Goal: Information Seeking & Learning: Compare options

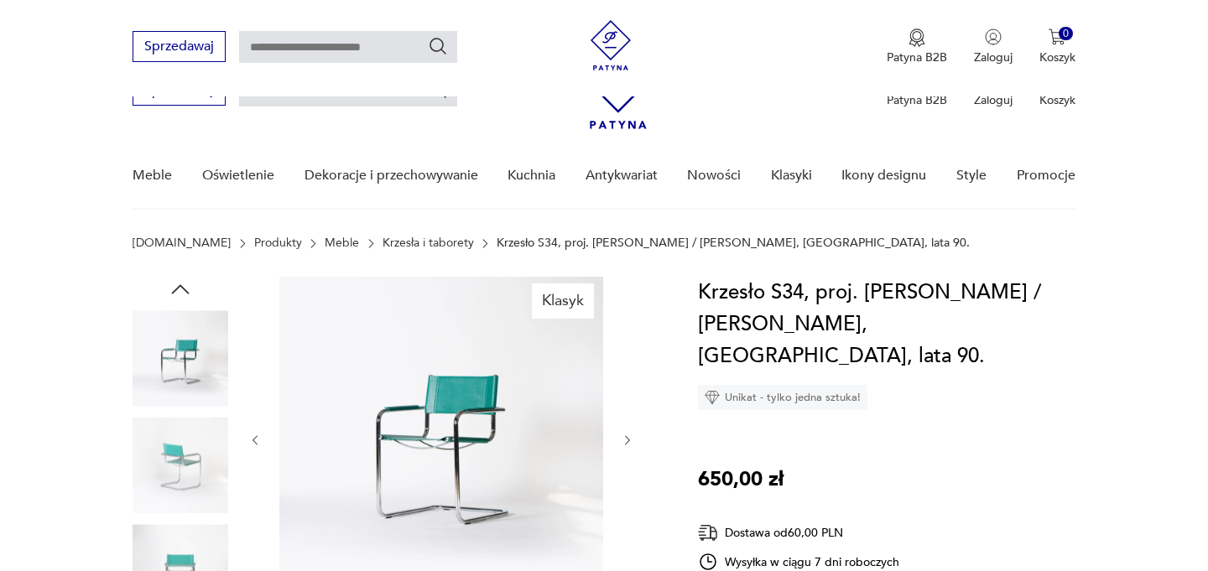
scroll to position [185, 0]
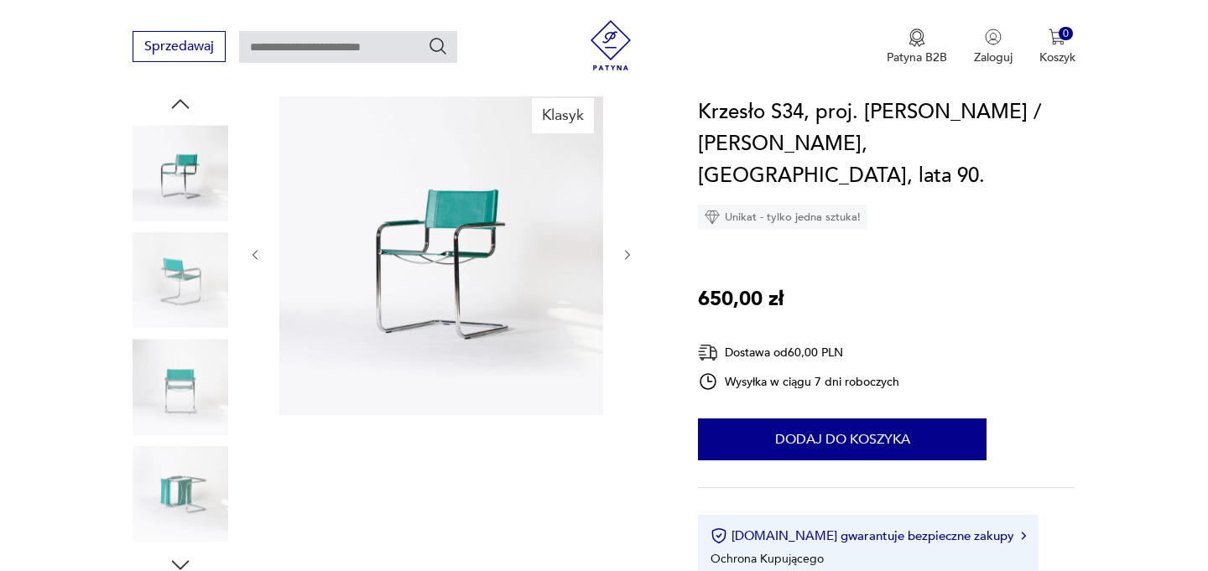
click at [463, 253] on img at bounding box center [441, 253] width 324 height 324
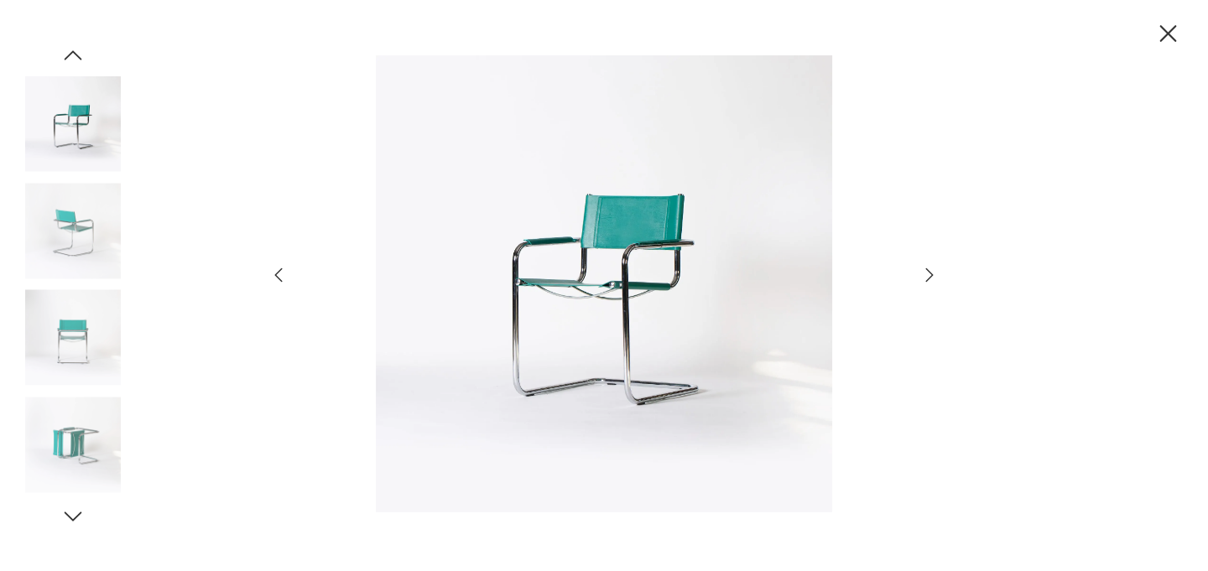
click at [929, 281] on icon "button" at bounding box center [930, 275] width 20 height 20
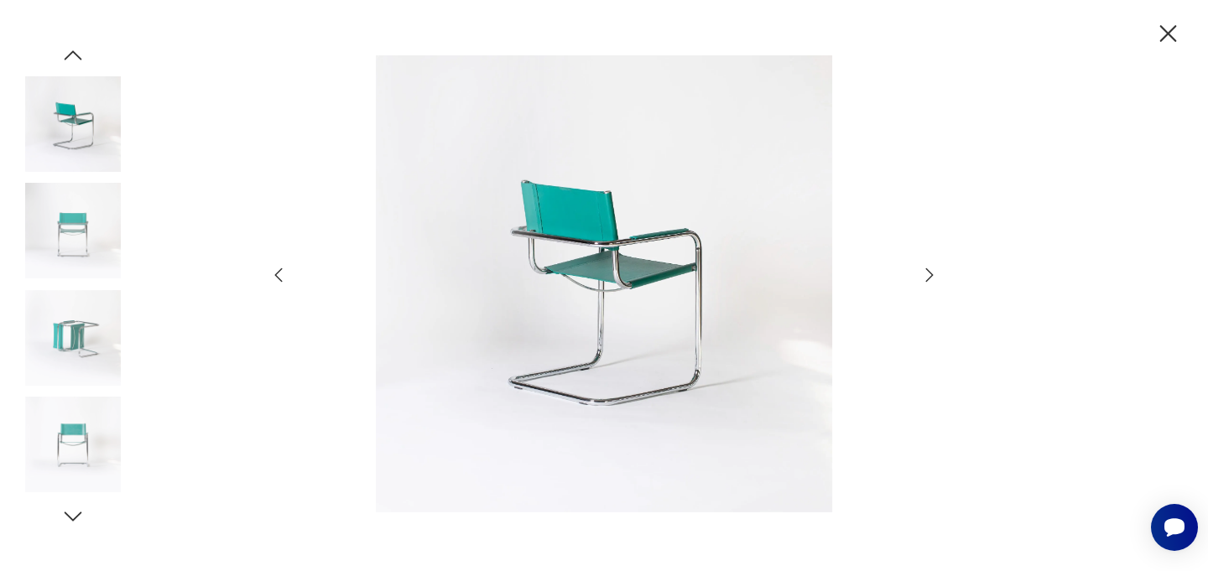
click at [929, 281] on icon "button" at bounding box center [930, 275] width 20 height 20
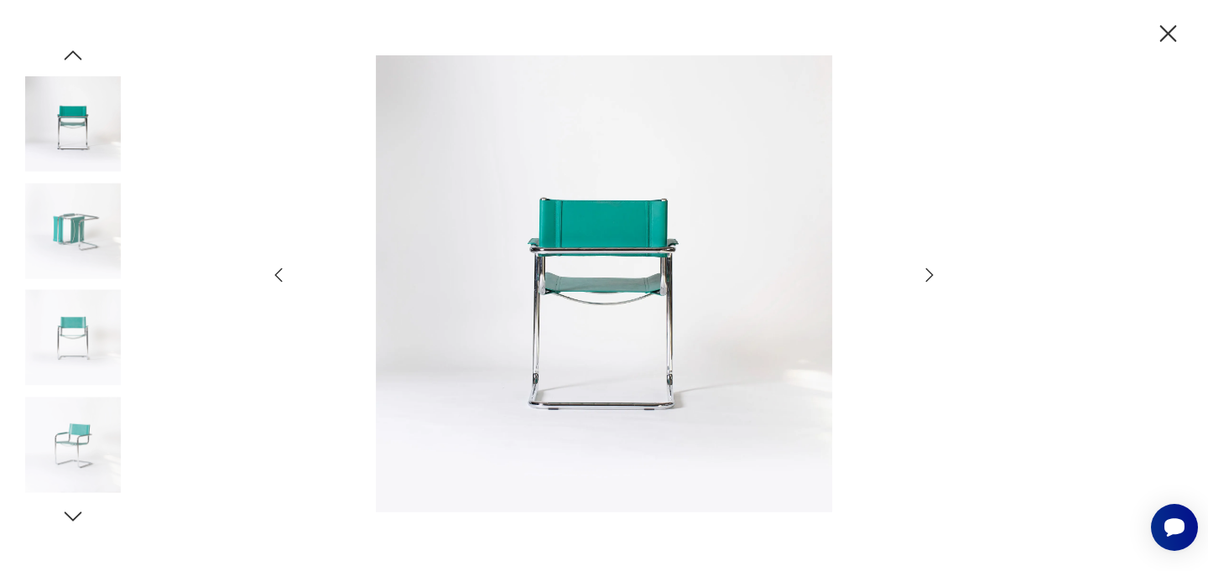
click at [929, 281] on icon "button" at bounding box center [930, 275] width 20 height 20
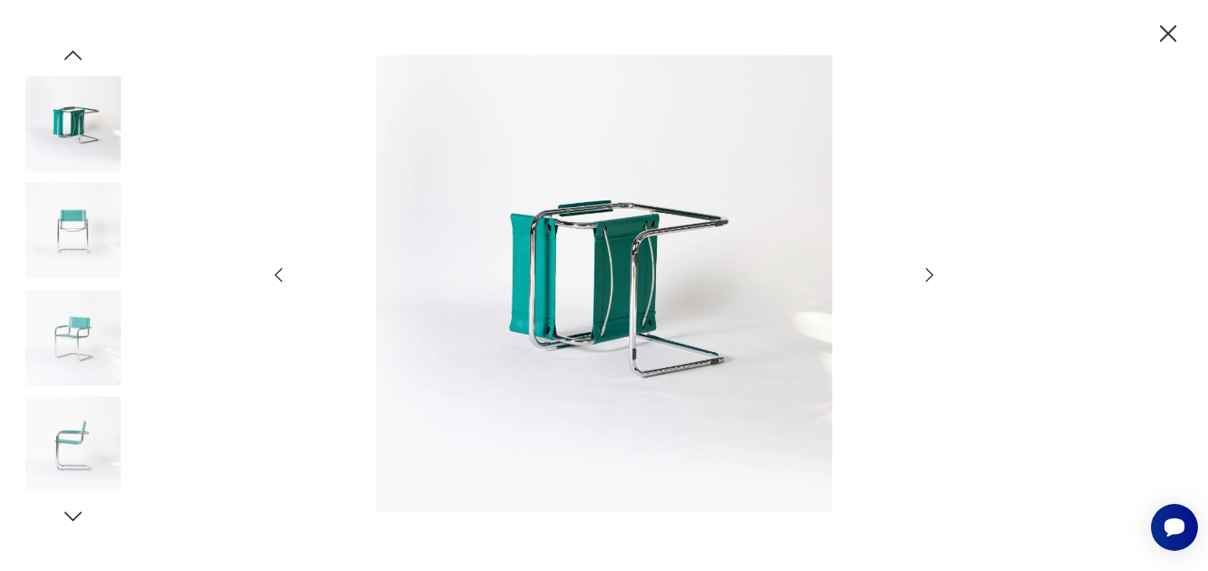
click at [929, 281] on icon "button" at bounding box center [930, 275] width 20 height 20
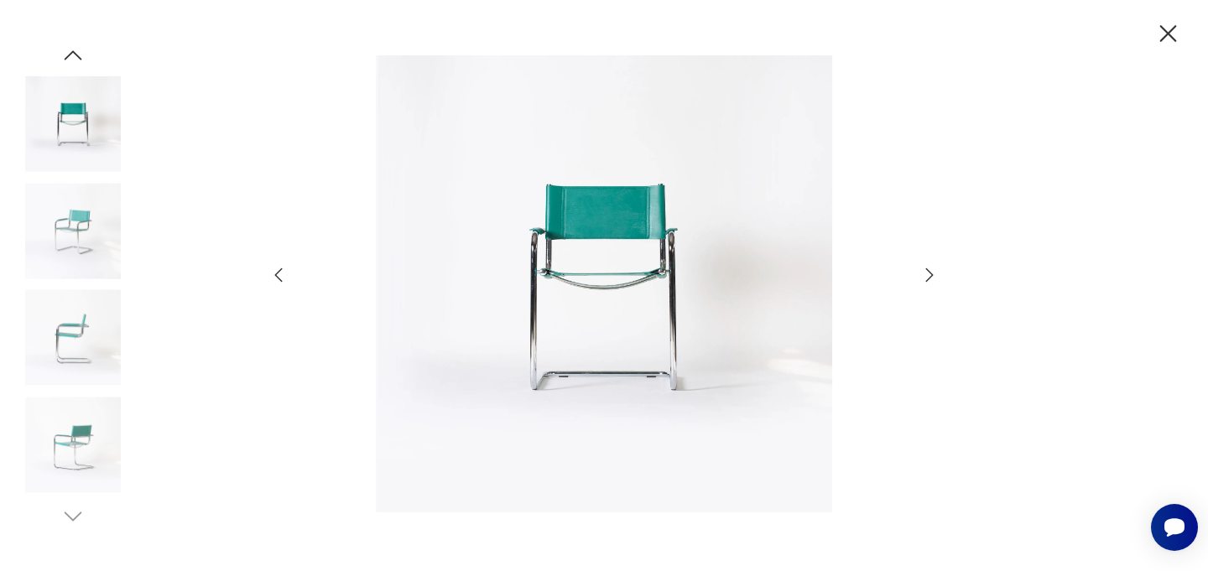
click at [929, 281] on icon "button" at bounding box center [930, 275] width 20 height 20
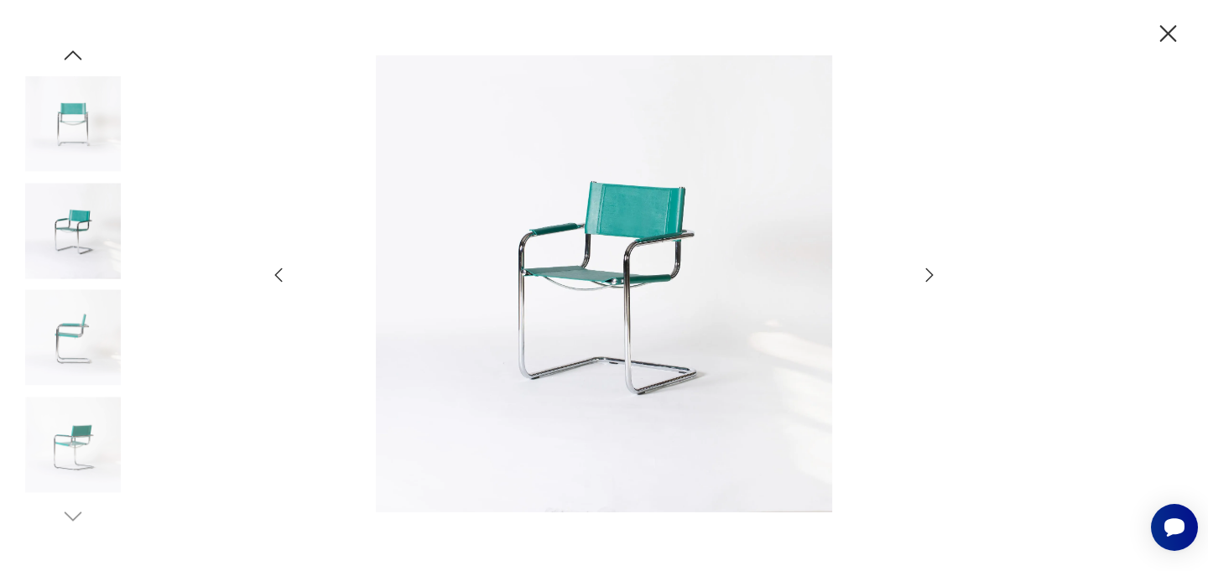
click at [929, 281] on icon "button" at bounding box center [930, 275] width 20 height 20
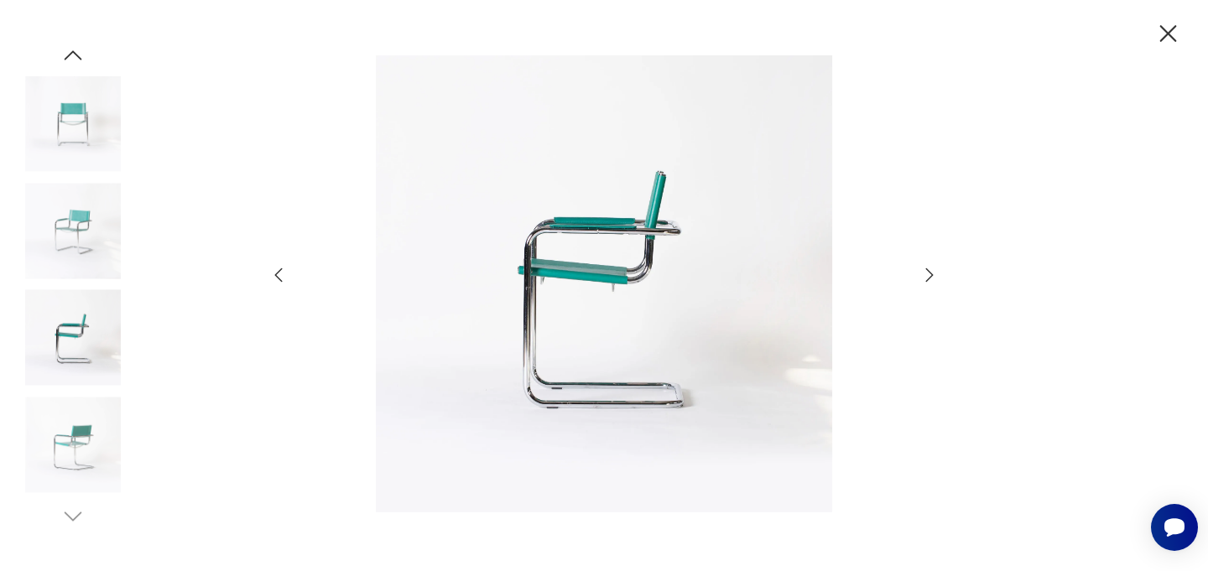
click at [929, 281] on icon "button" at bounding box center [930, 275] width 20 height 20
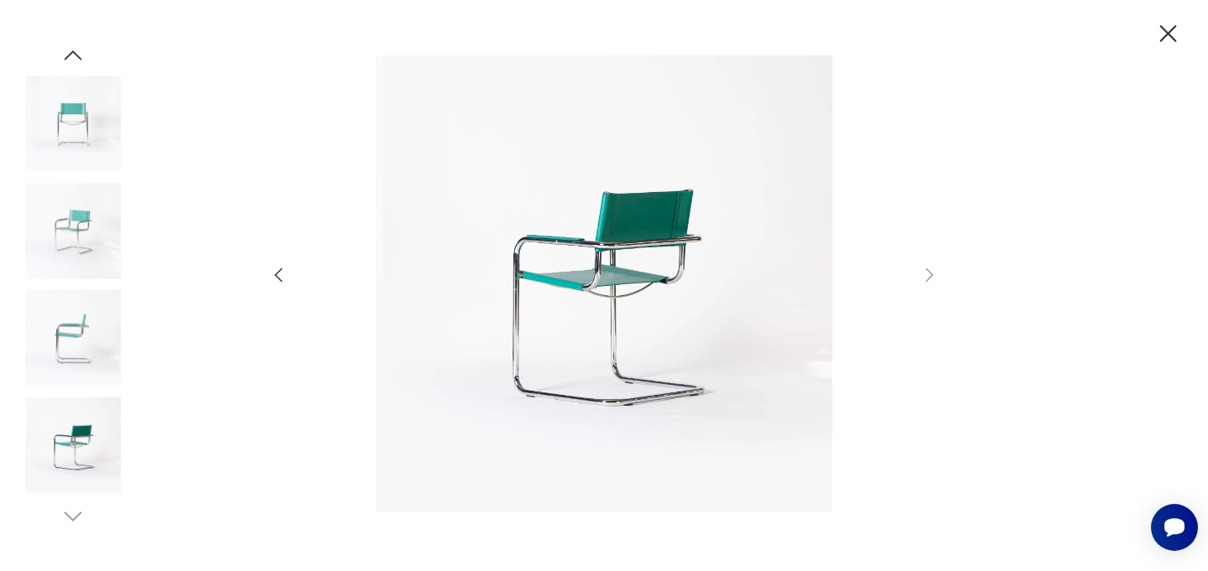
click at [1168, 39] on icon "button" at bounding box center [1168, 33] width 29 height 29
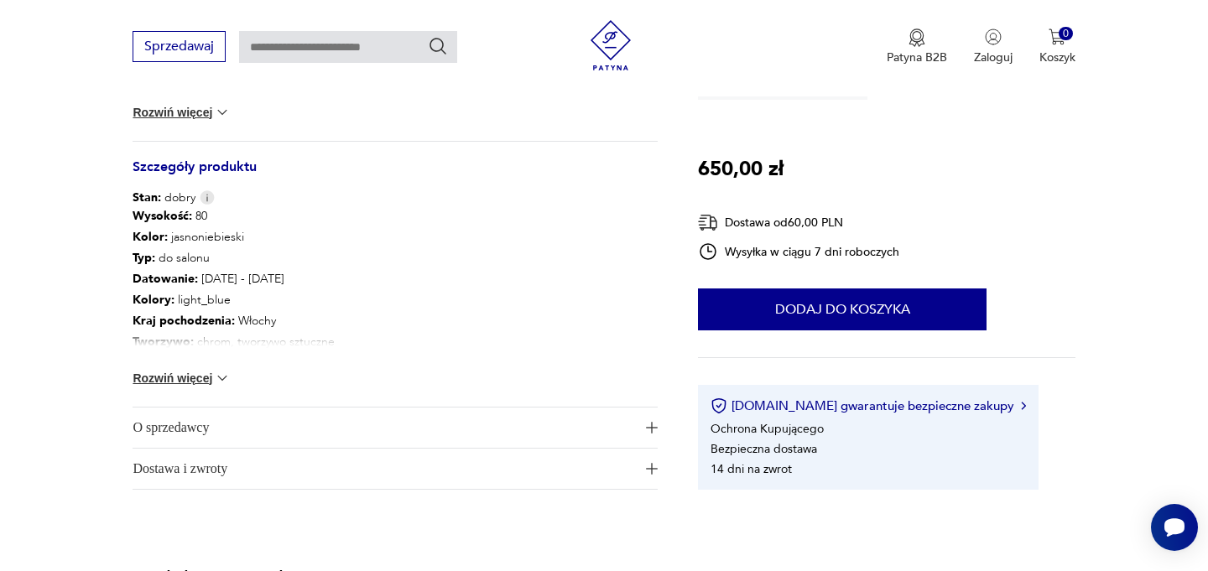
scroll to position [822, 0]
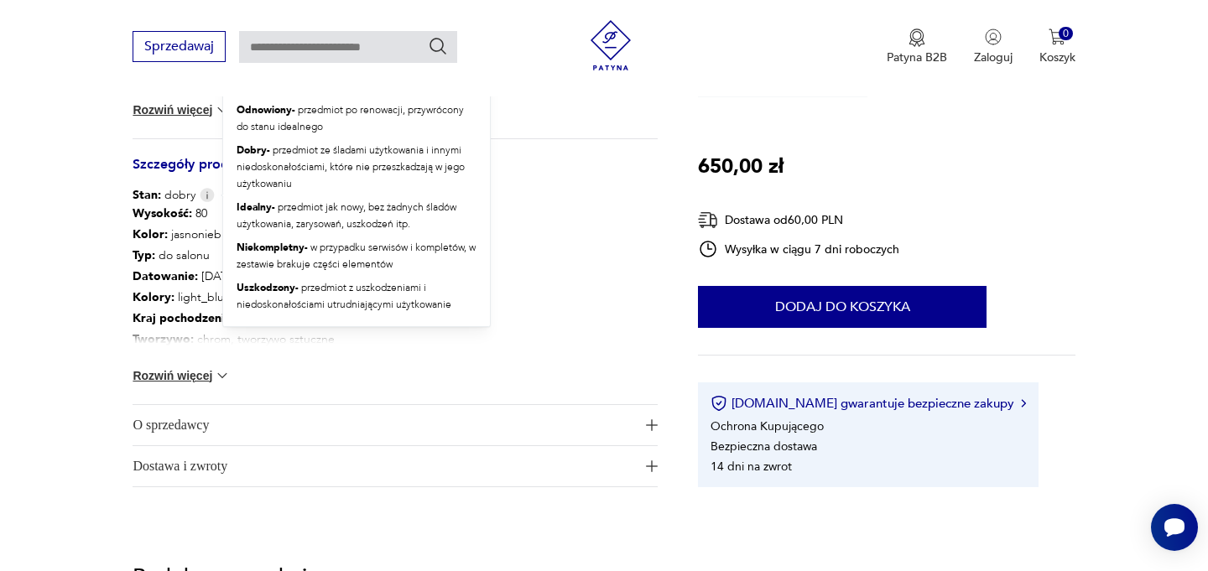
click at [207, 196] on img at bounding box center [207, 195] width 15 height 14
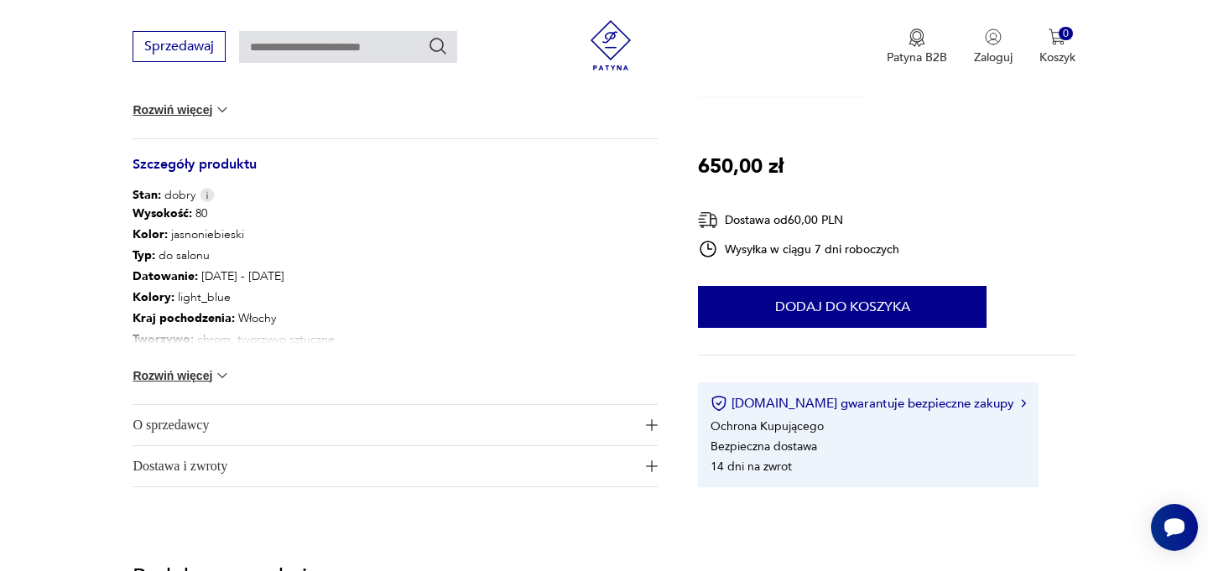
click at [218, 378] on img at bounding box center [222, 376] width 17 height 17
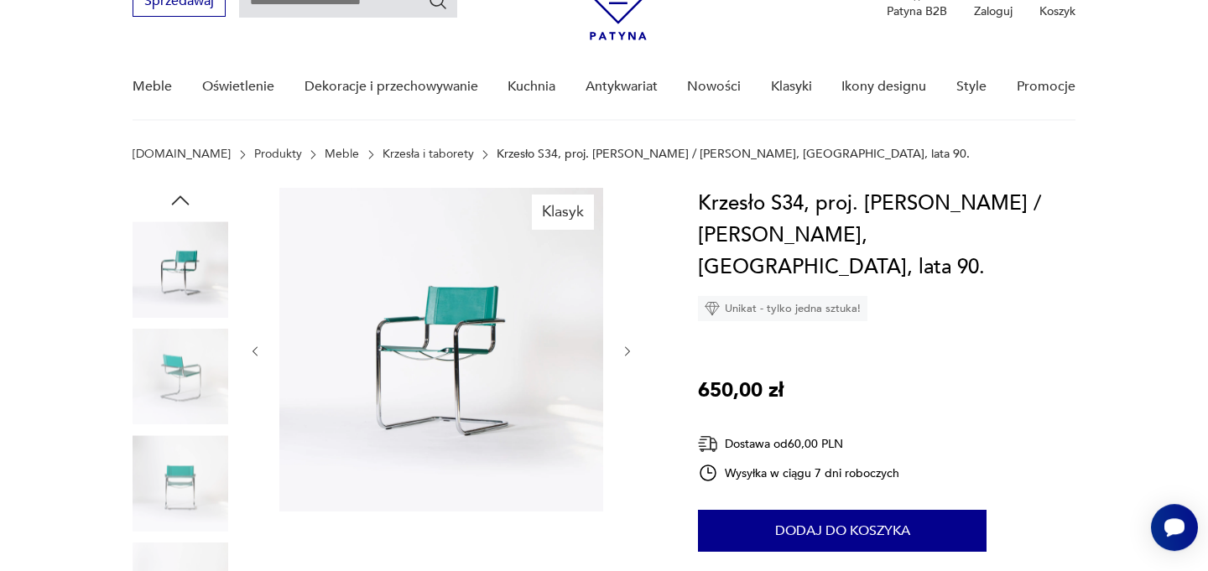
scroll to position [159, 0]
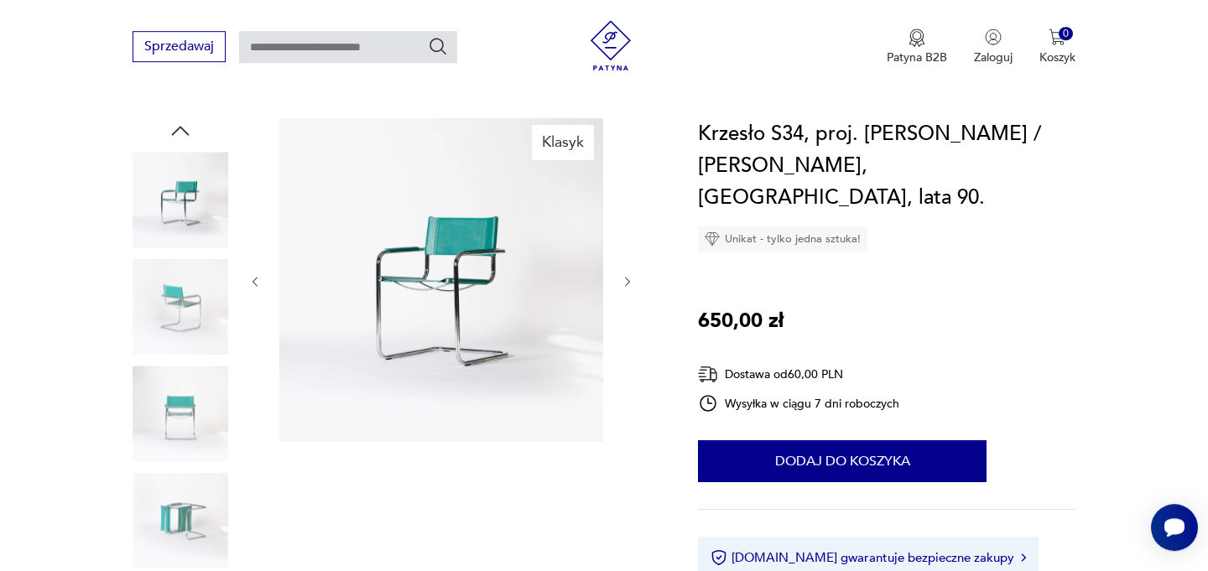
click at [628, 279] on icon "button" at bounding box center [627, 282] width 5 height 10
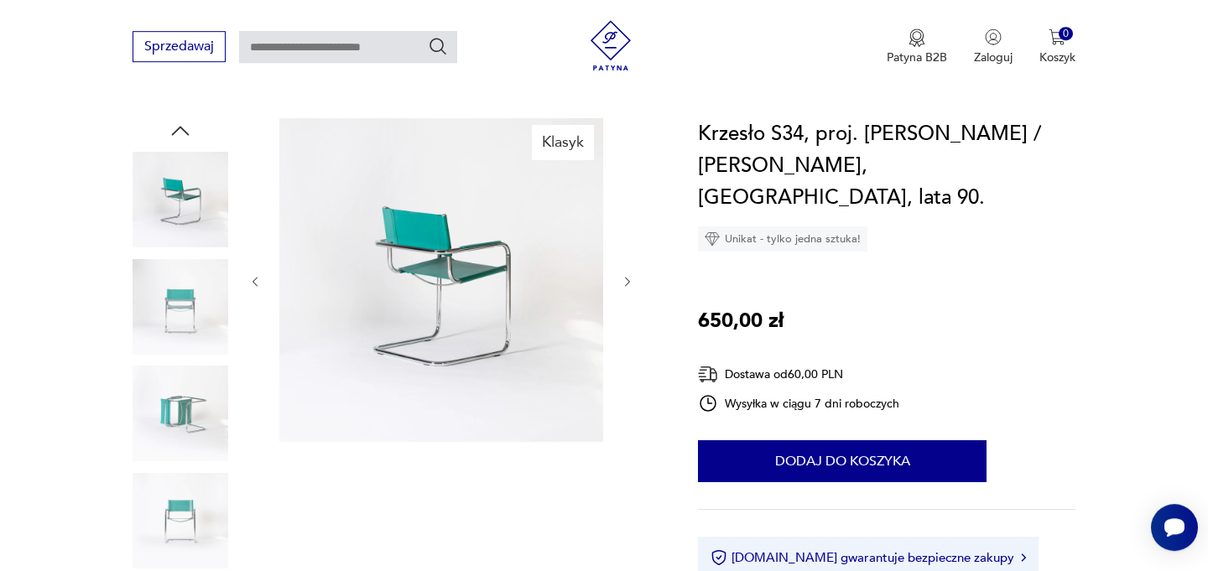
click at [628, 279] on icon "button" at bounding box center [627, 282] width 5 height 10
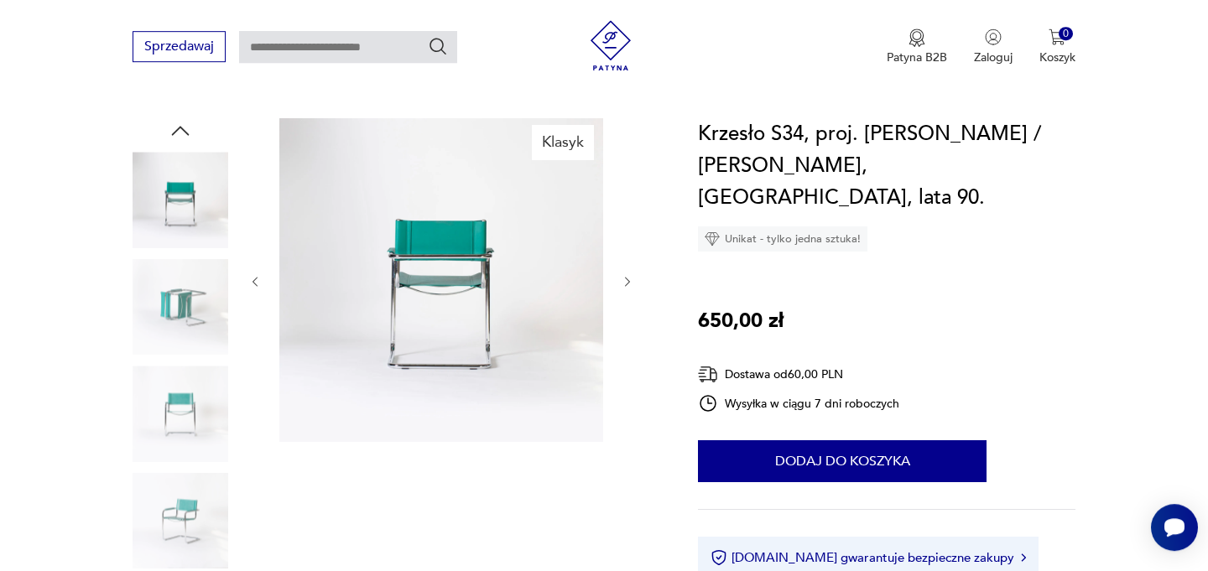
click at [628, 279] on icon "button" at bounding box center [627, 282] width 5 height 10
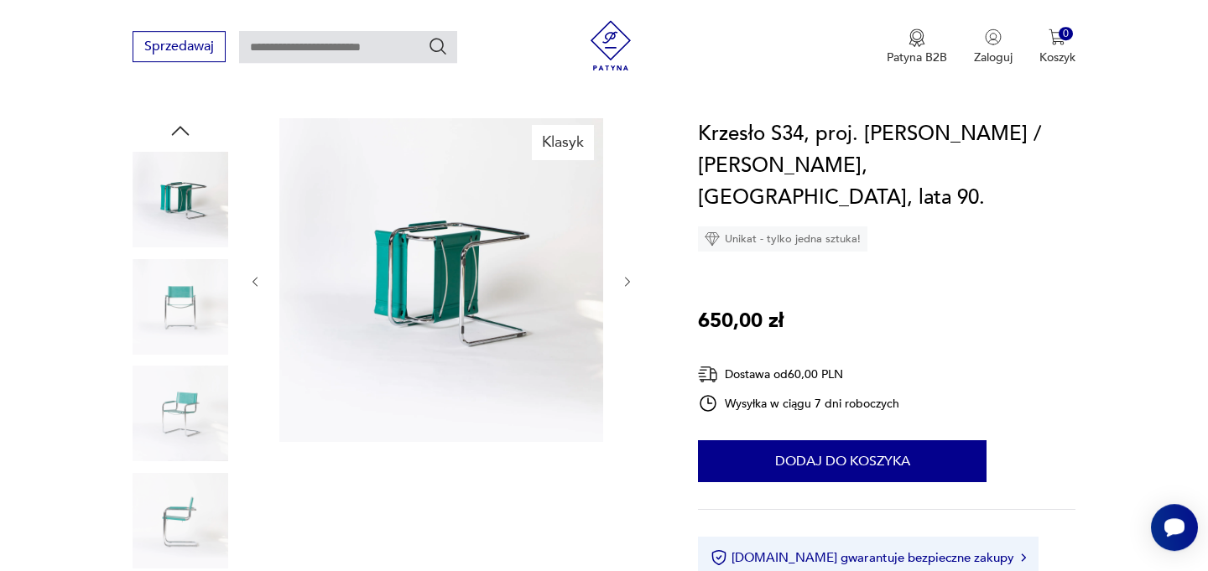
click at [628, 279] on icon "button" at bounding box center [627, 282] width 5 height 10
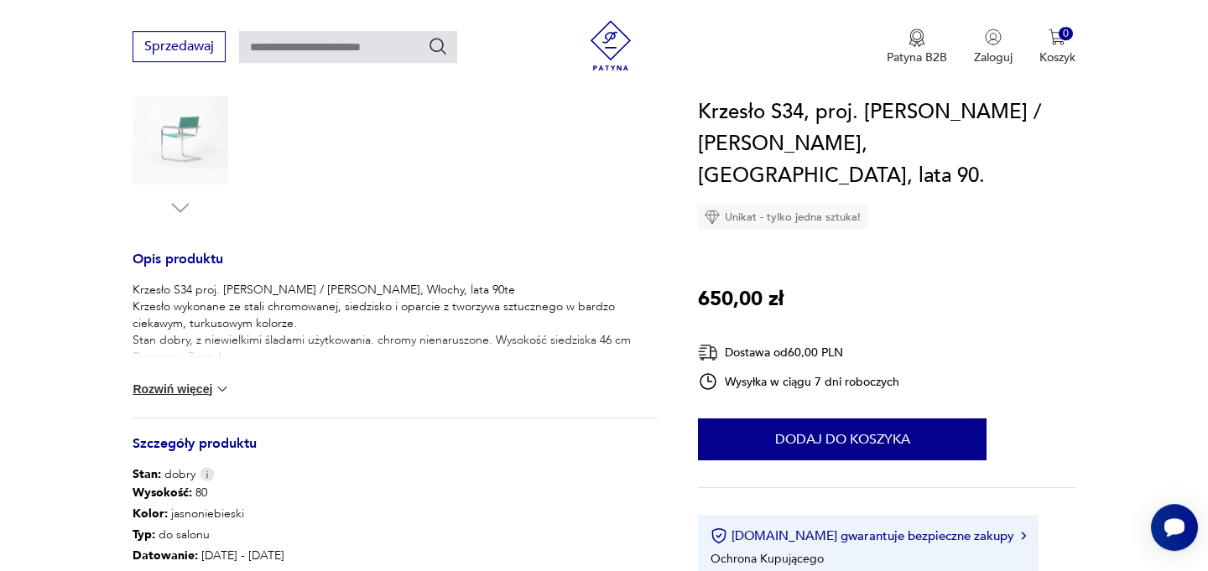
scroll to position [573, 0]
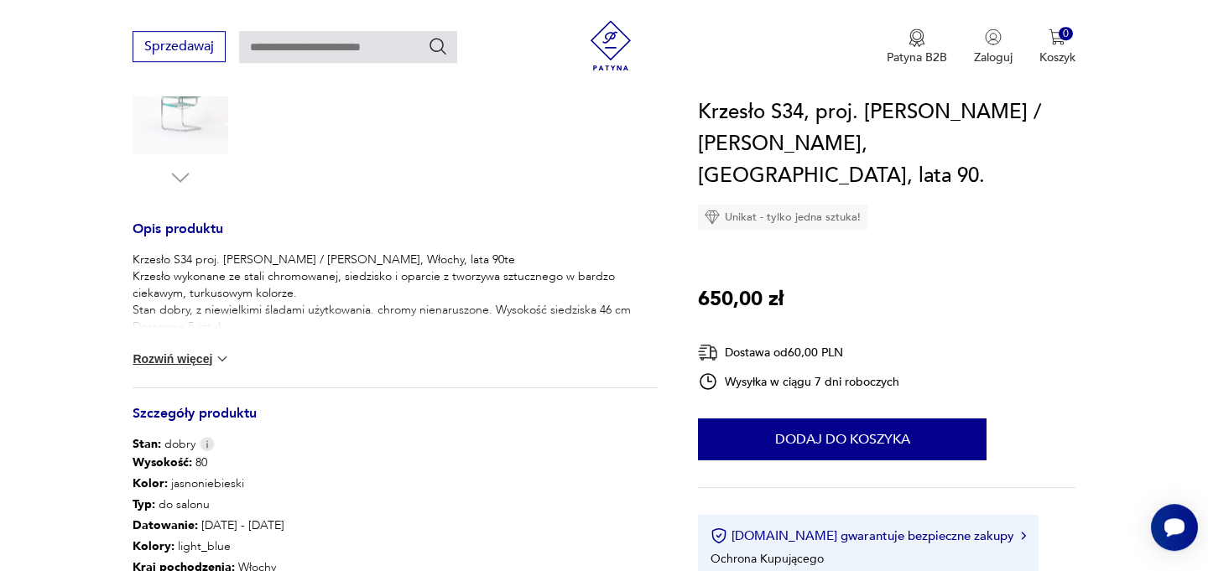
click at [220, 359] on img at bounding box center [222, 359] width 17 height 17
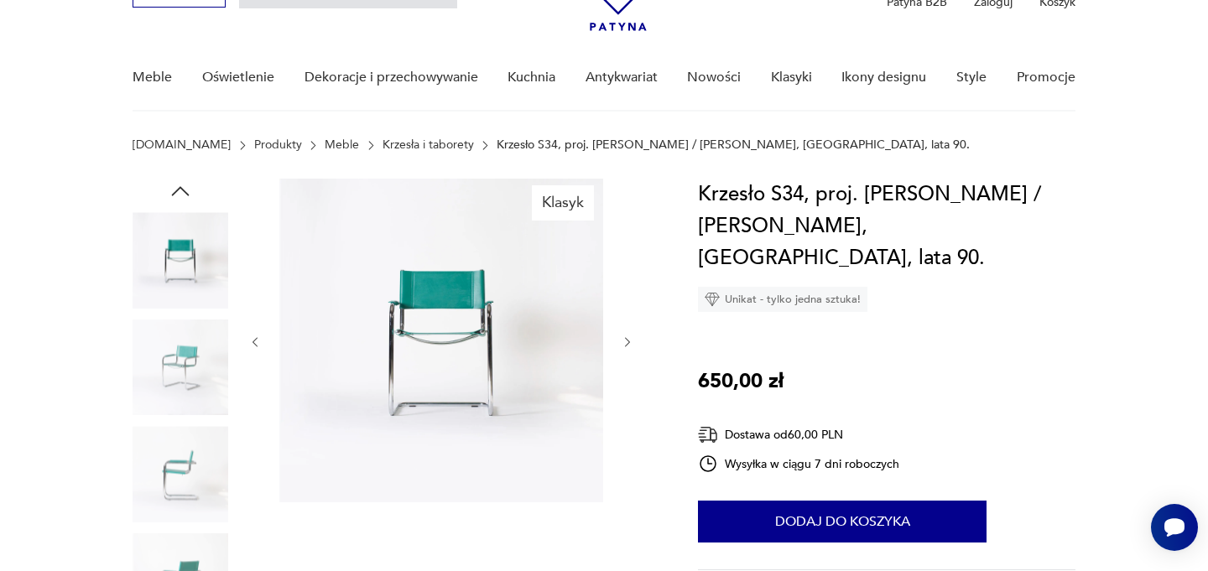
scroll to position [0, 0]
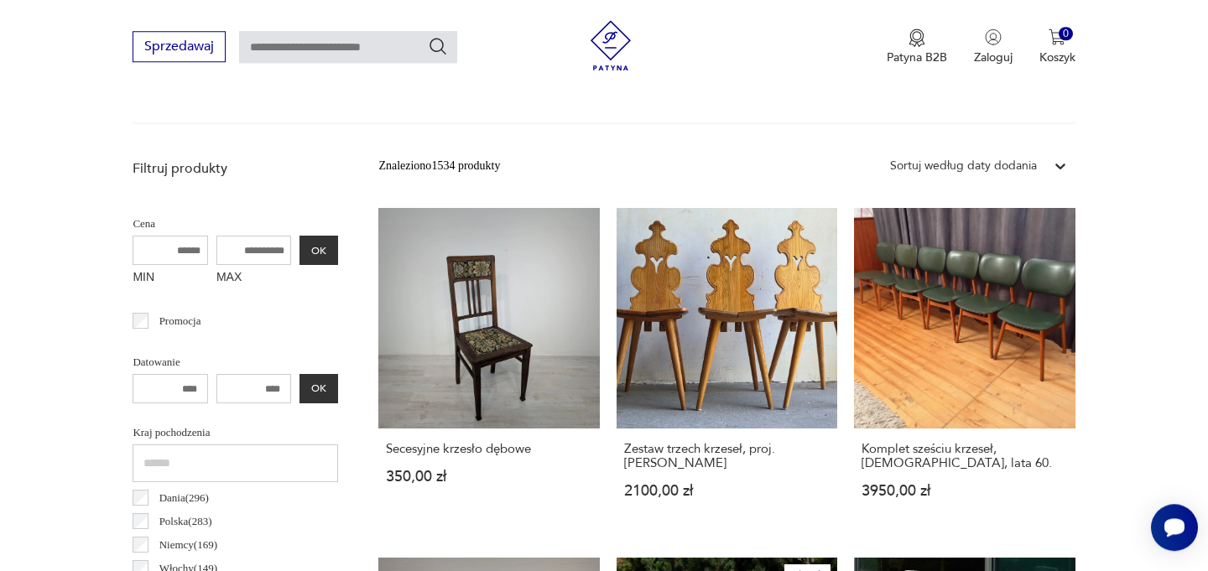
click at [258, 251] on input "MAX" at bounding box center [255, 250] width 76 height 29
type input "****"
click at [318, 254] on button "OK" at bounding box center [319, 250] width 39 height 29
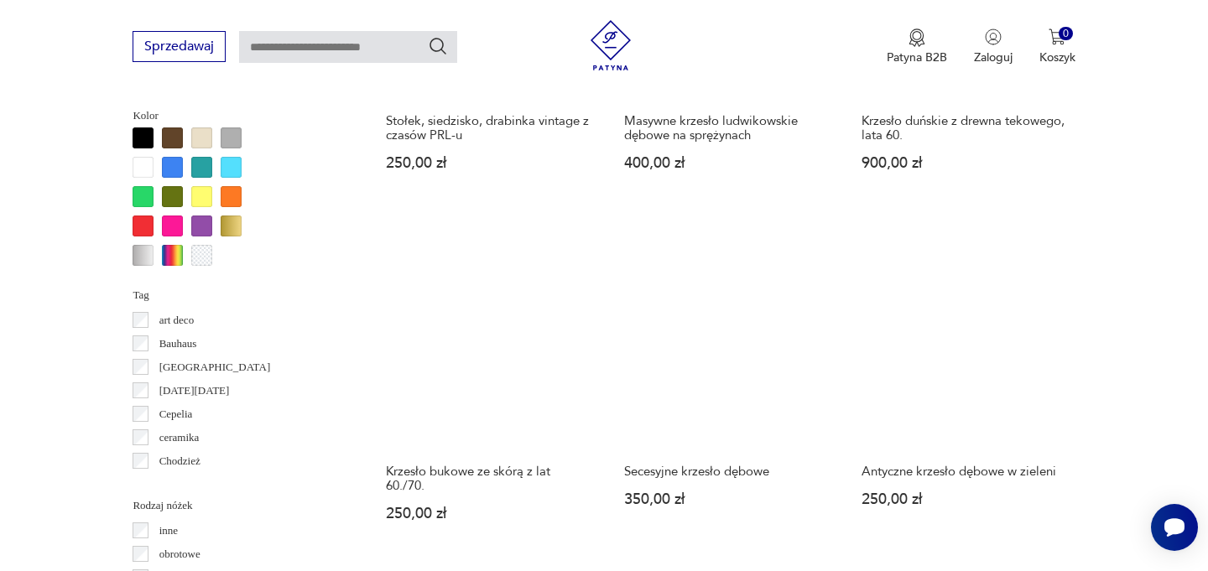
scroll to position [1653, 0]
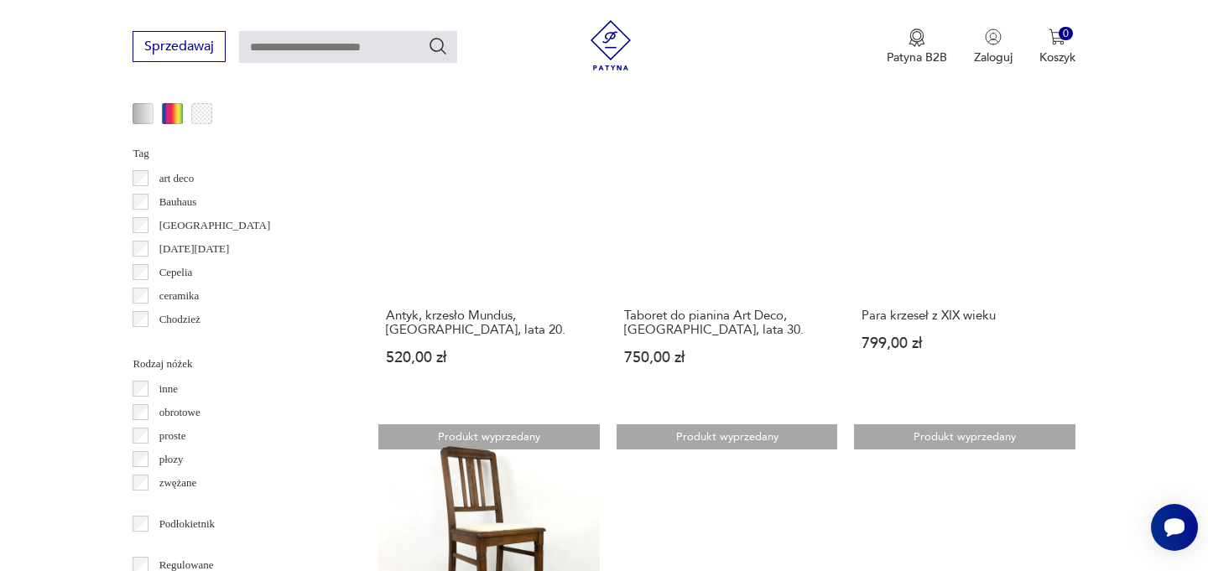
scroll to position [1746, 0]
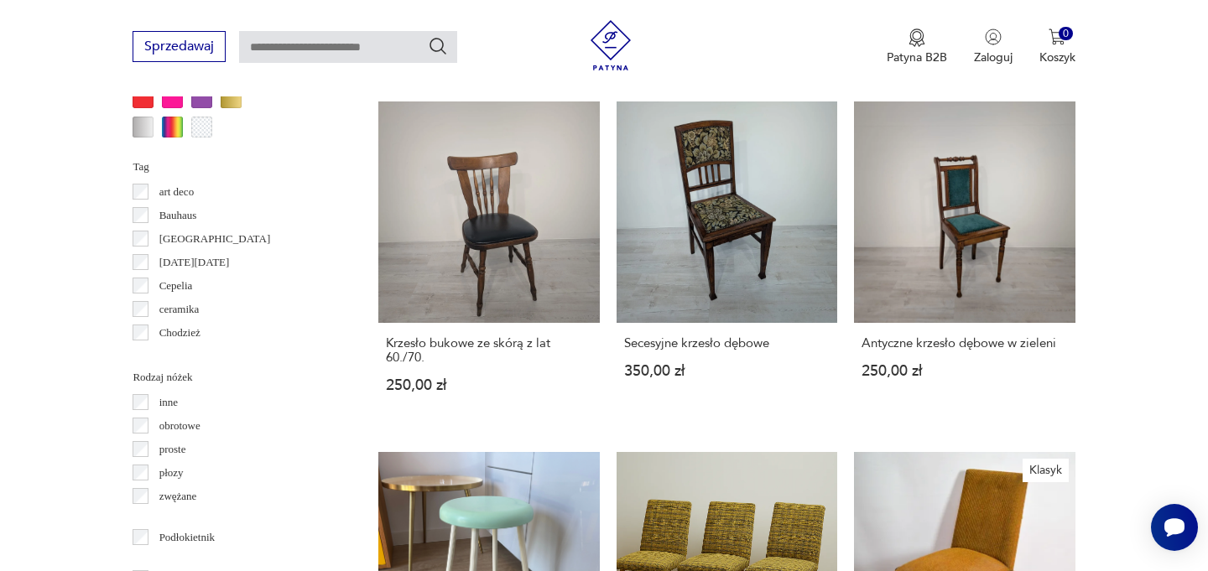
scroll to position [1798, 0]
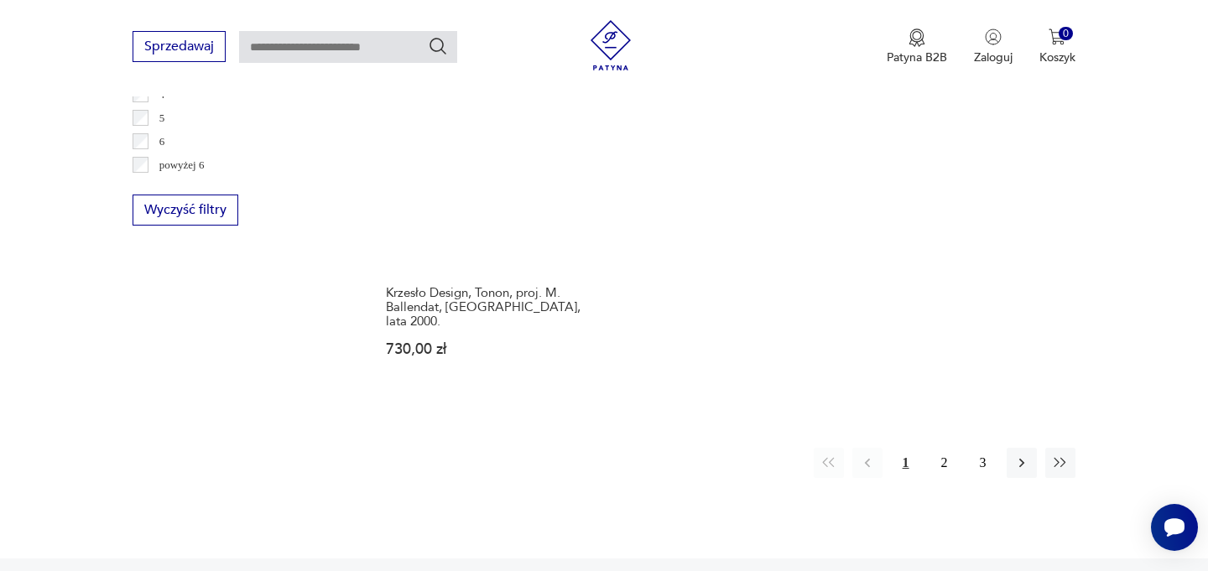
scroll to position [2544, 0]
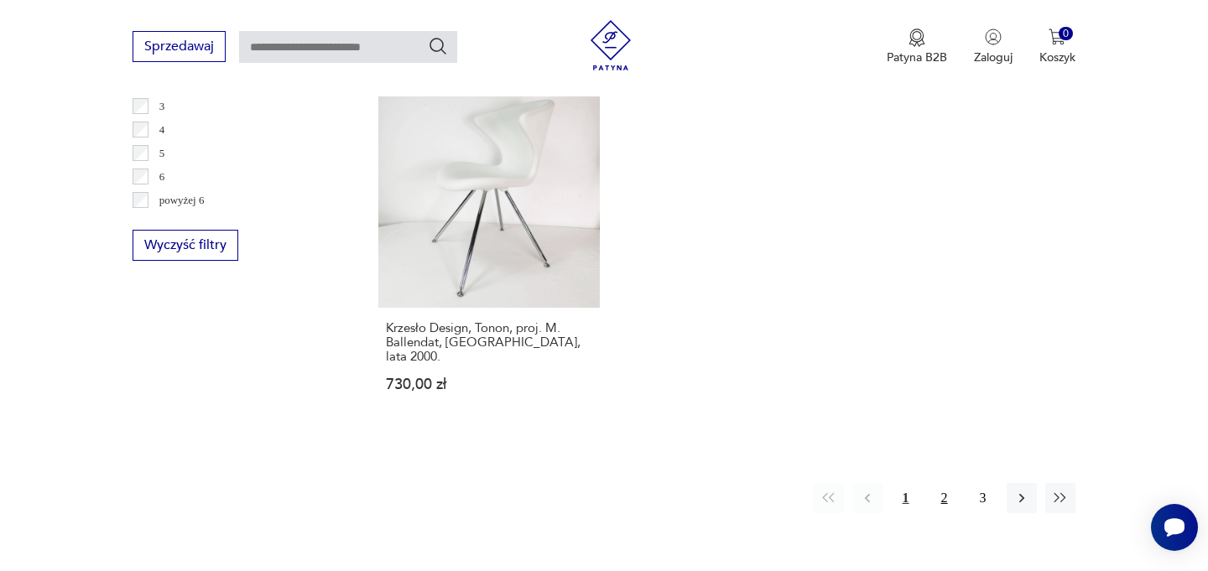
click at [951, 483] on button "2" at bounding box center [945, 498] width 30 height 30
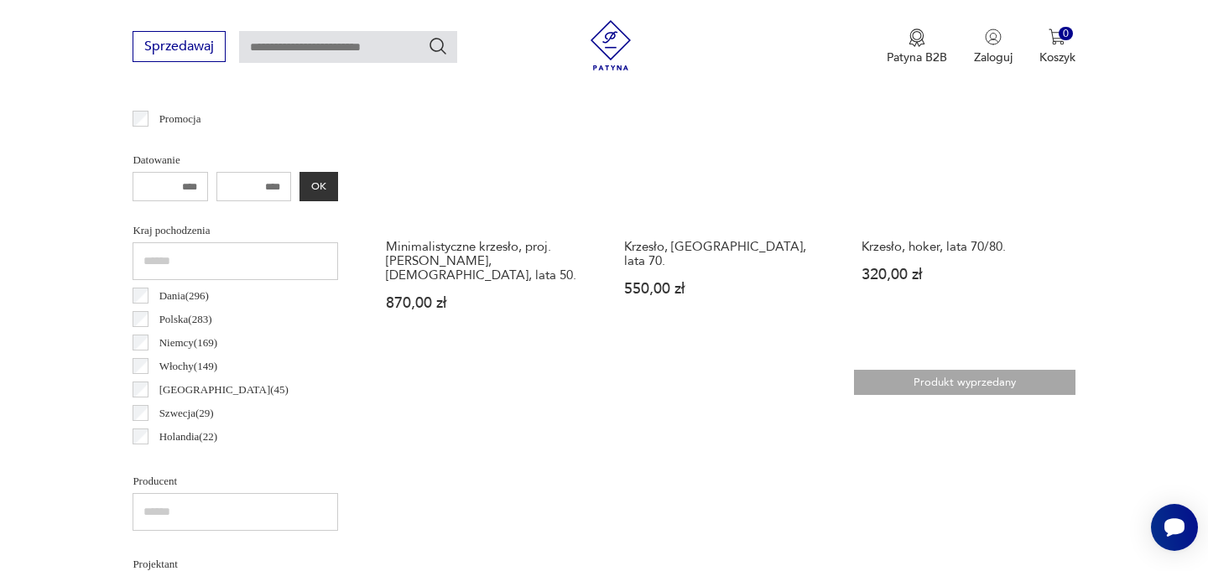
scroll to position [744, 0]
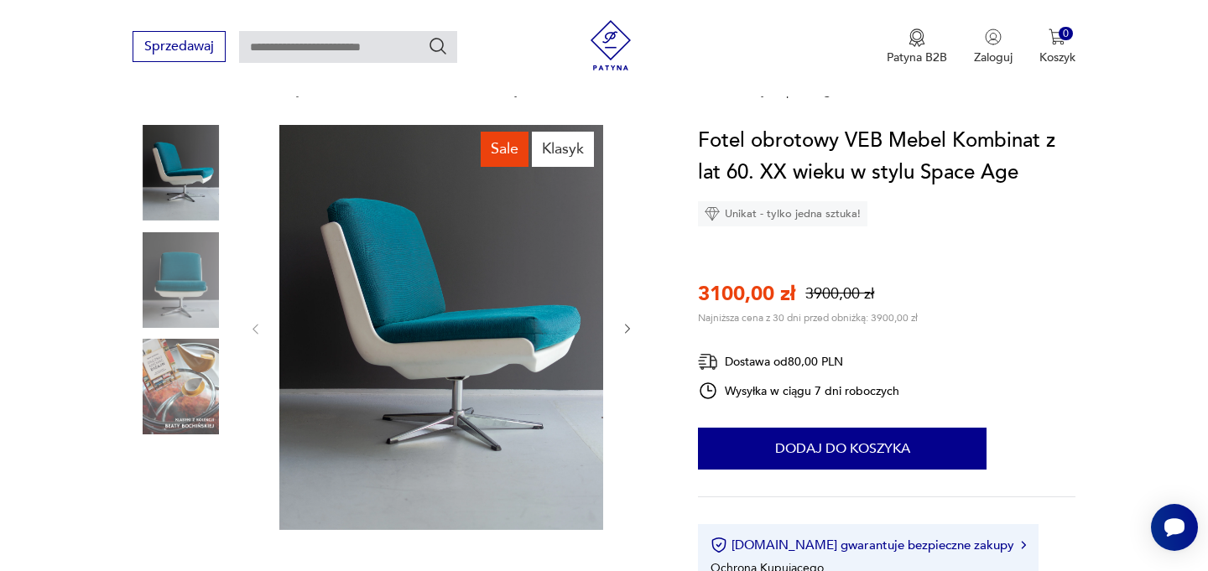
click at [631, 332] on icon "button" at bounding box center [628, 329] width 14 height 14
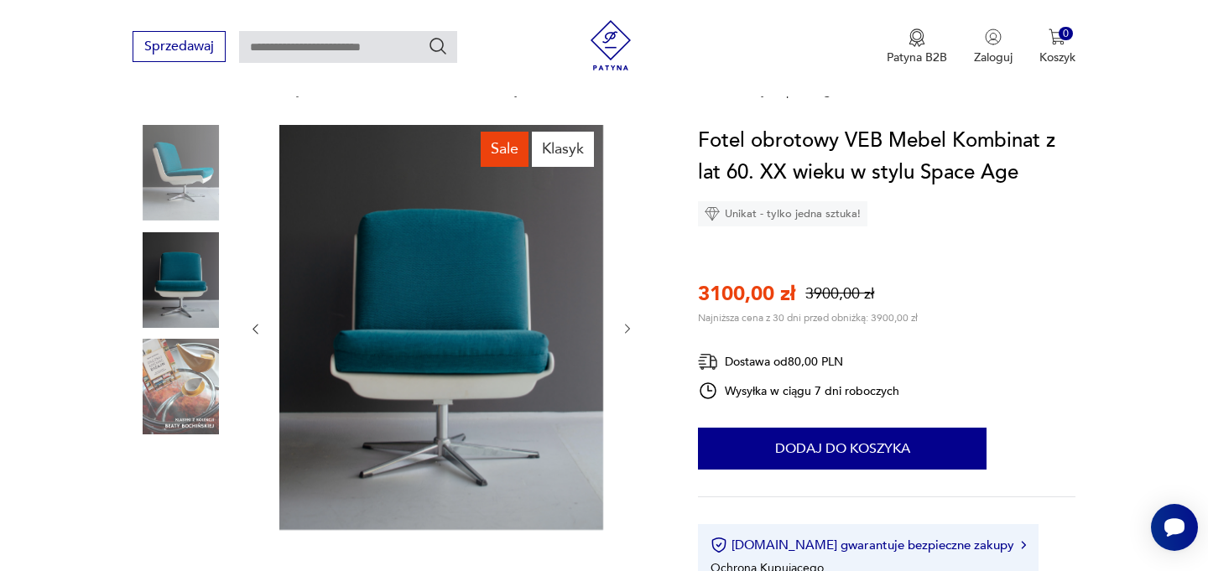
click at [631, 332] on icon "button" at bounding box center [628, 329] width 14 height 14
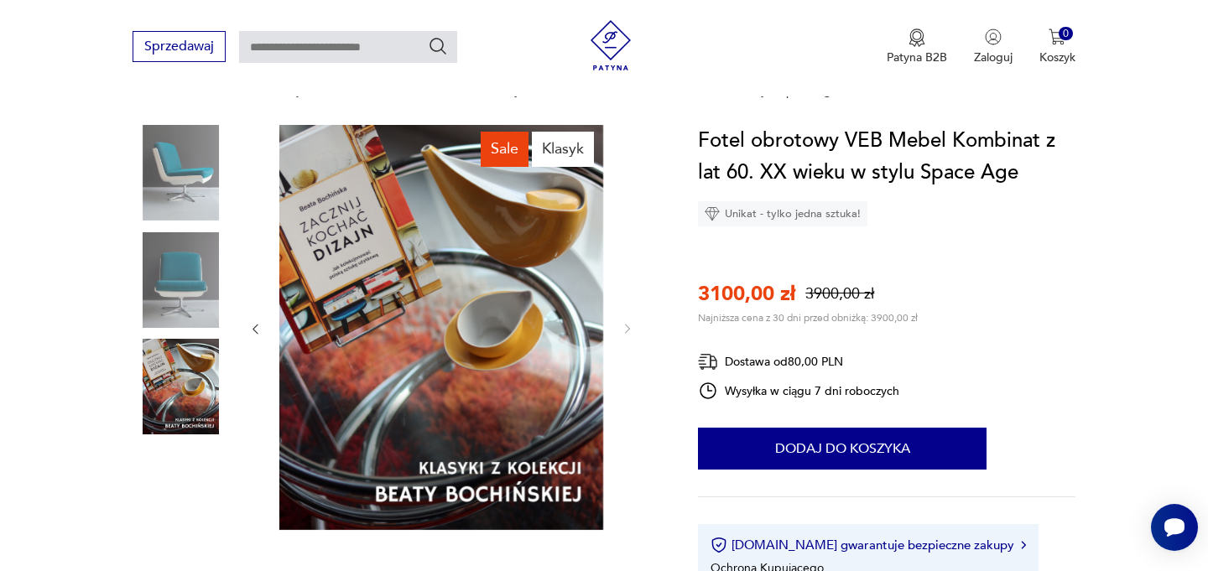
click at [177, 266] on img at bounding box center [181, 280] width 96 height 96
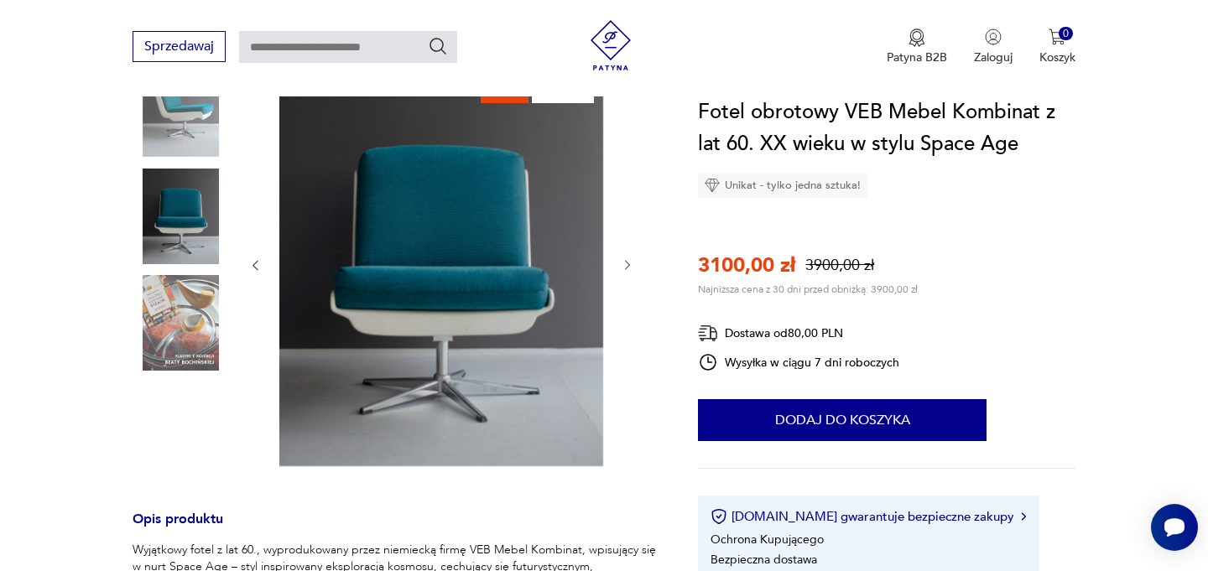
scroll to position [187, 0]
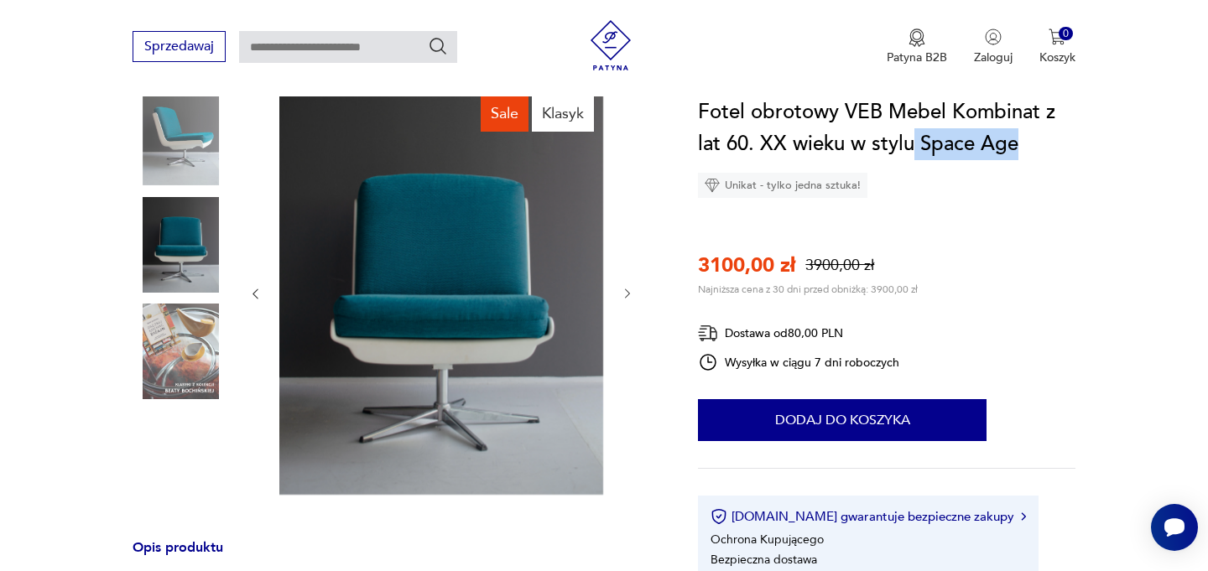
drag, startPoint x: 1021, startPoint y: 147, endPoint x: 915, endPoint y: 145, distance: 106.6
click at [915, 146] on h1 "Fotel obrotowy VEB Mebel Kombinat z lat 60. XX wieku w stylu Space Age" at bounding box center [886, 129] width 377 height 64
copy h1 "Space Age"
click at [629, 290] on icon "button" at bounding box center [628, 294] width 14 height 14
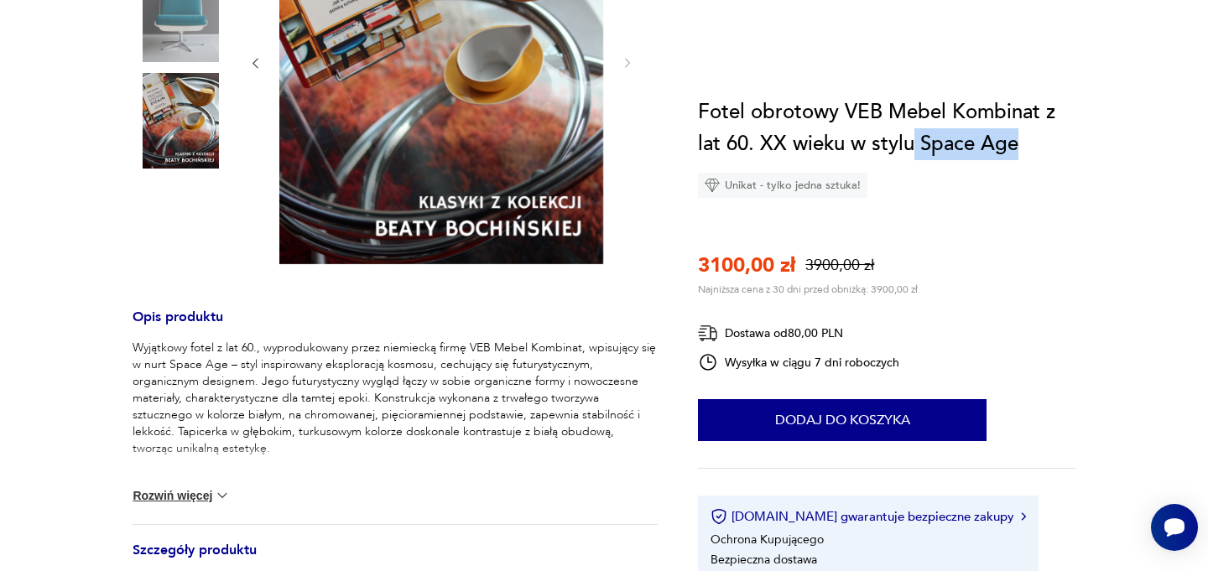
scroll to position [0, 0]
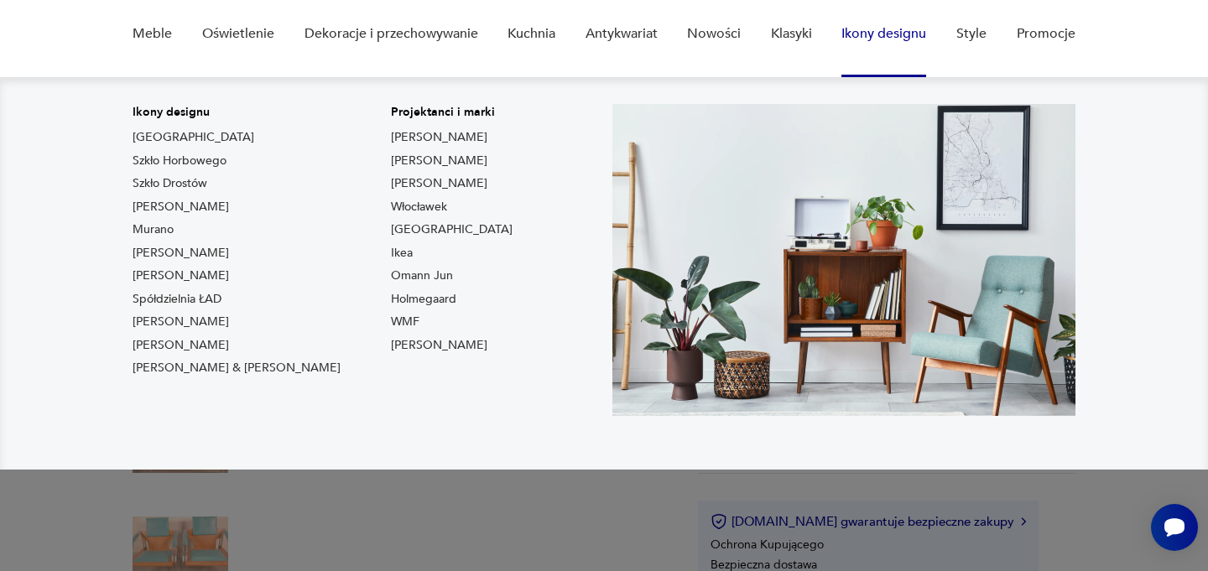
scroll to position [201, 0]
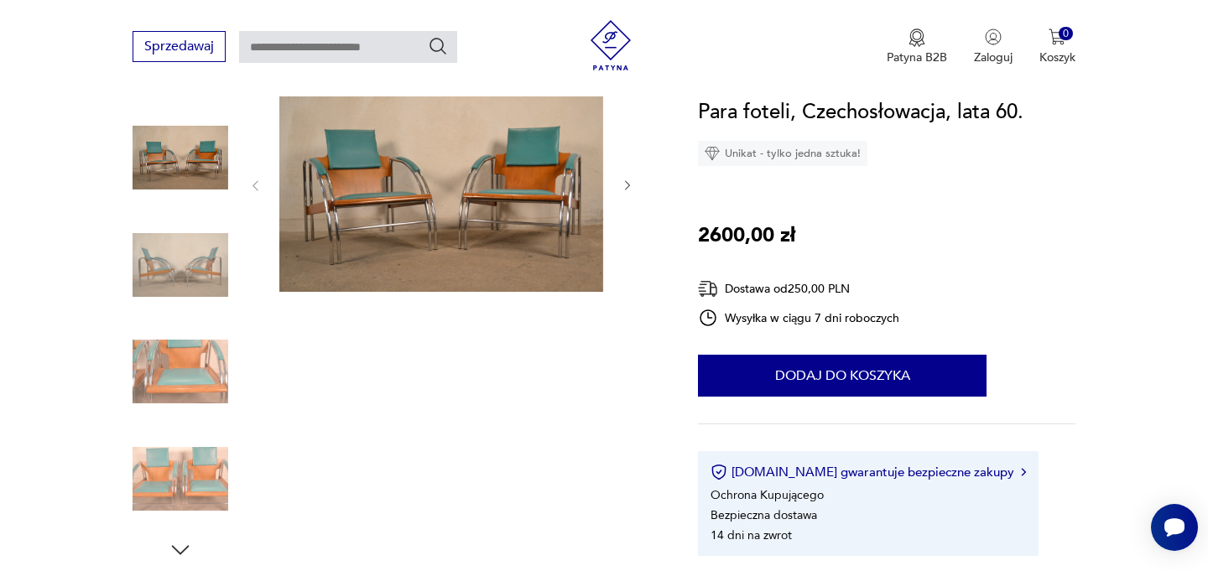
click at [627, 187] on icon "button" at bounding box center [628, 186] width 14 height 14
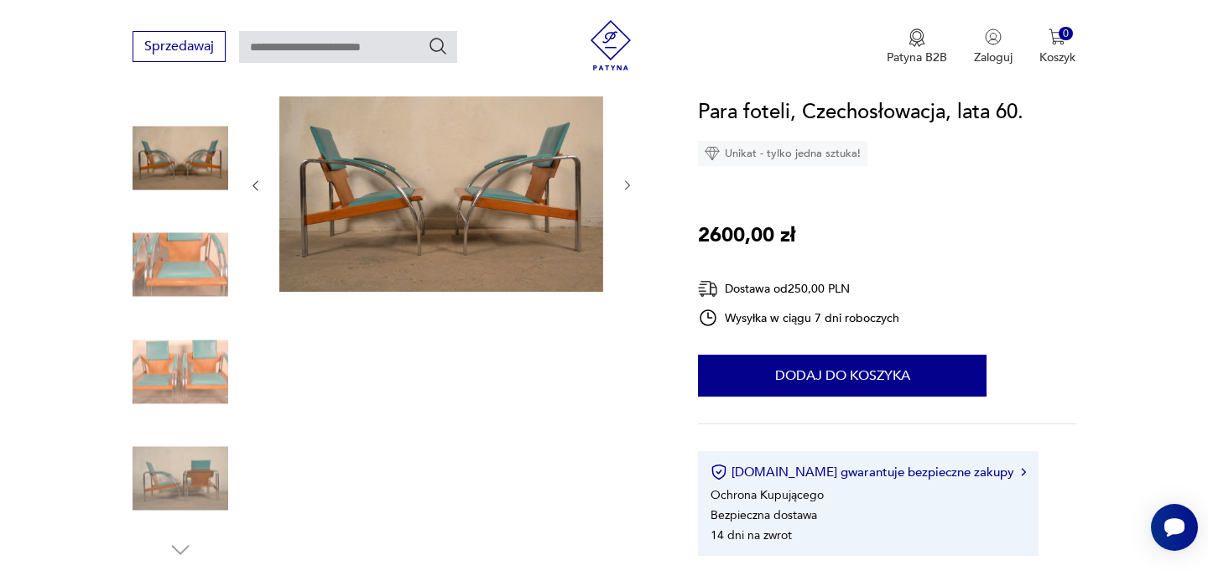
click at [627, 187] on icon "button" at bounding box center [628, 186] width 14 height 14
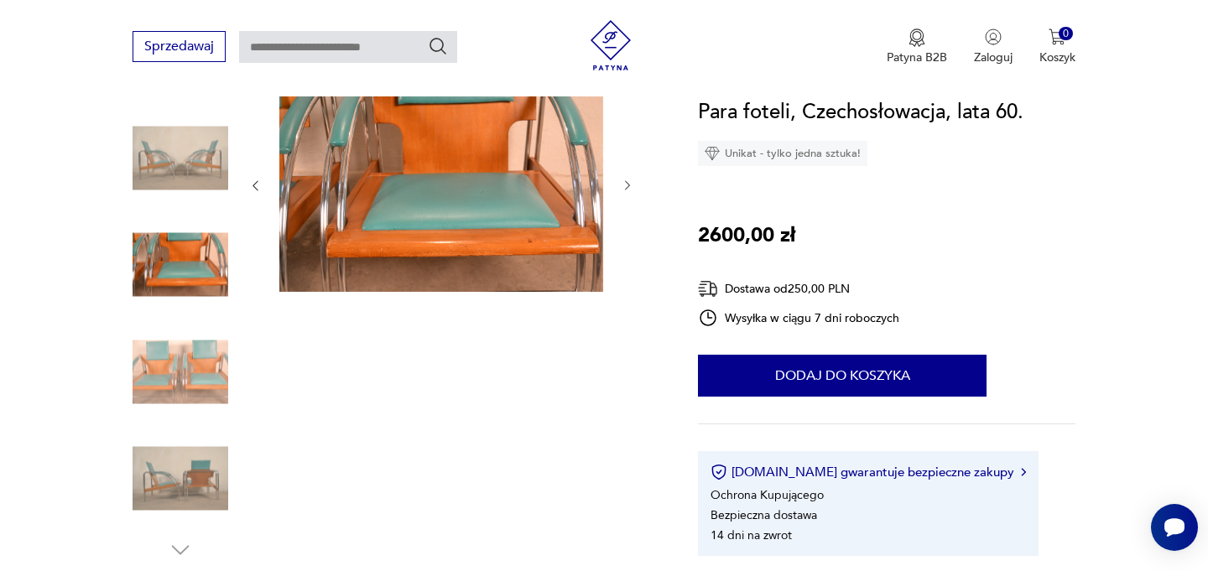
click at [627, 187] on icon "button" at bounding box center [628, 186] width 14 height 14
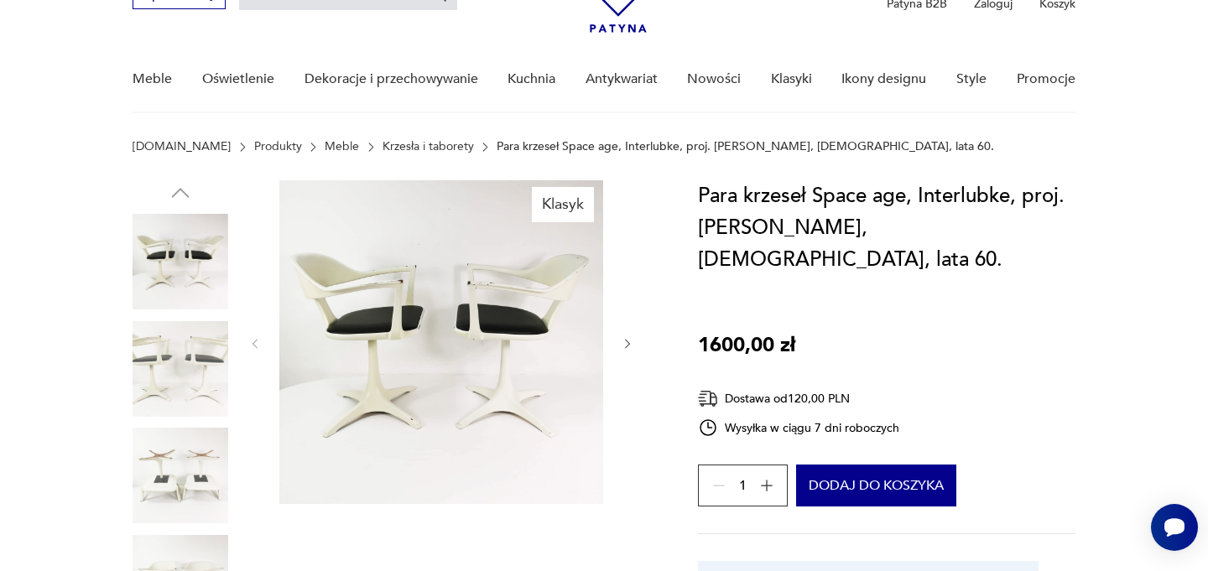
scroll to position [157, 0]
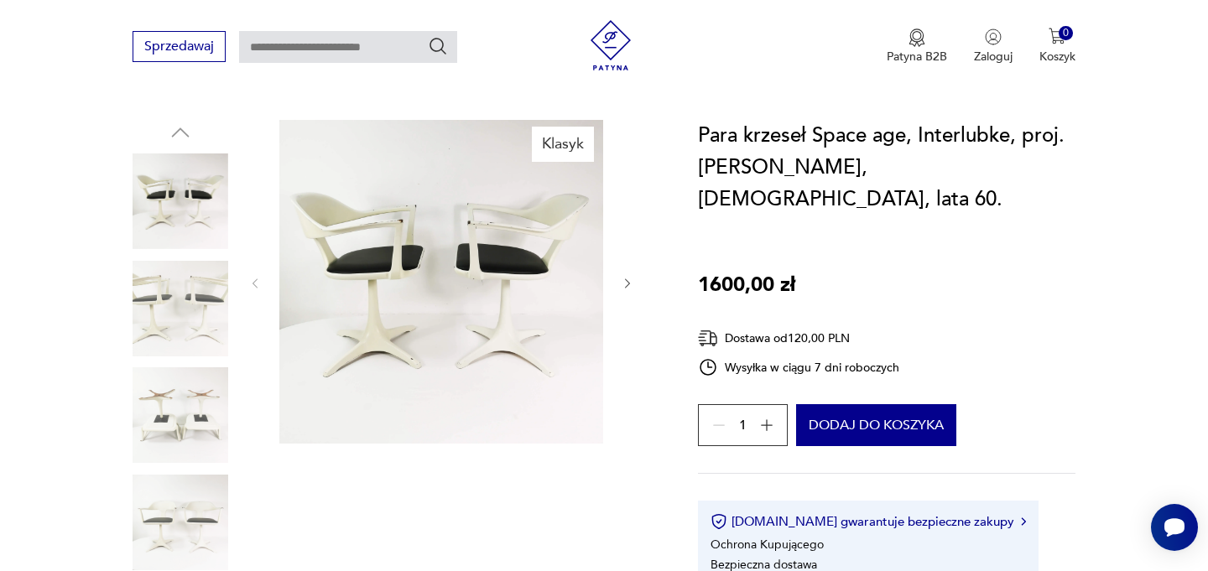
click at [627, 282] on icon "button" at bounding box center [628, 284] width 14 height 14
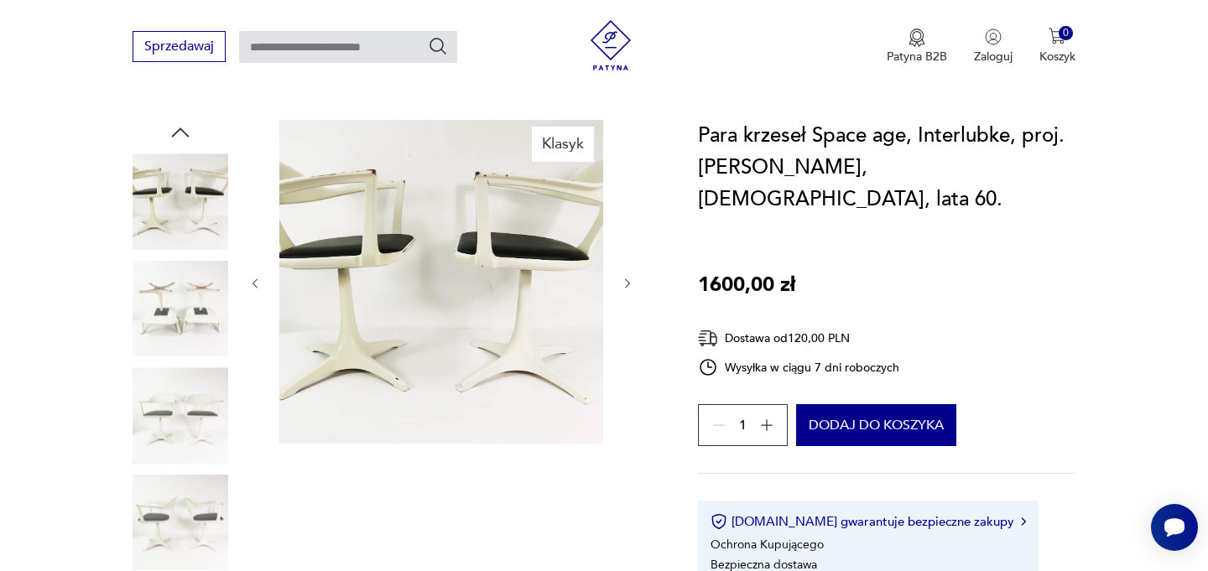
click at [627, 282] on icon "button" at bounding box center [628, 284] width 14 height 14
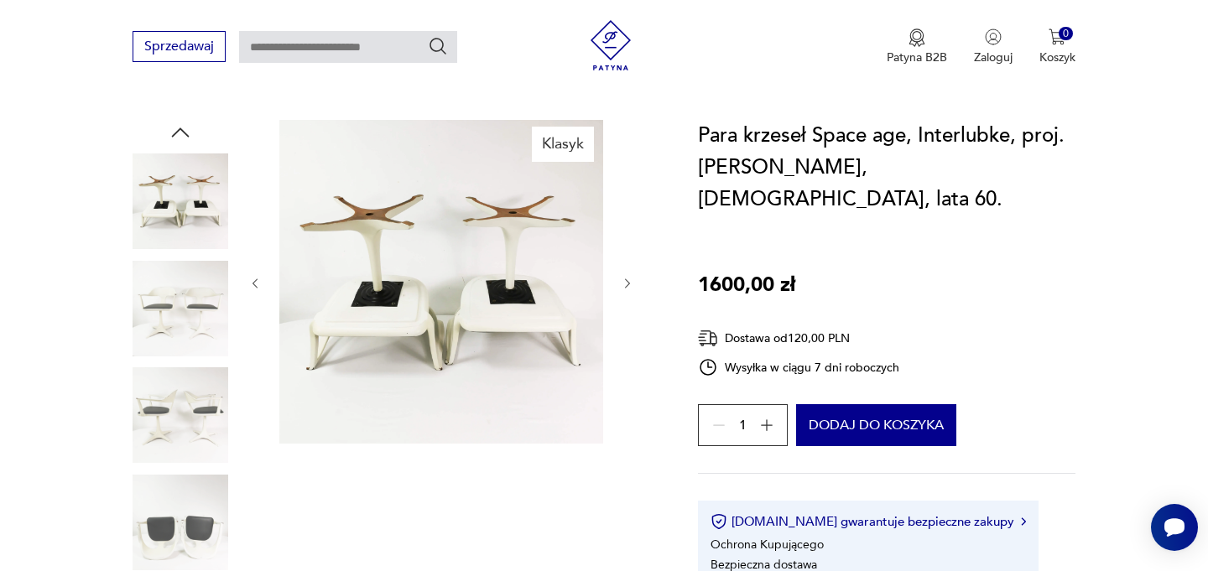
click at [627, 282] on icon "button" at bounding box center [628, 284] width 14 height 14
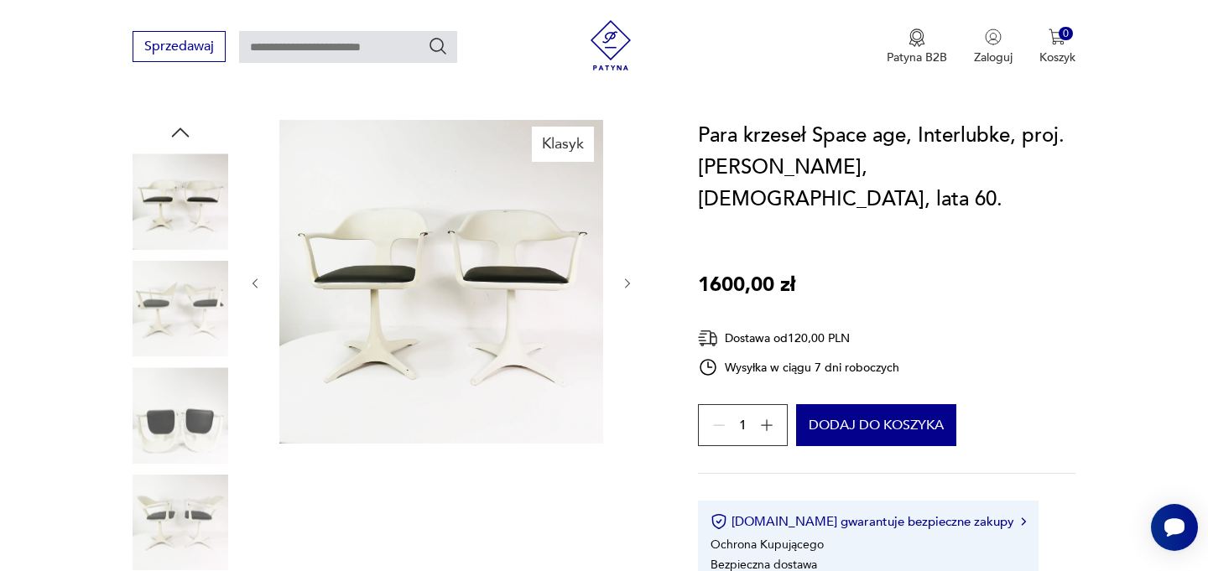
click at [627, 282] on icon "button" at bounding box center [628, 284] width 14 height 14
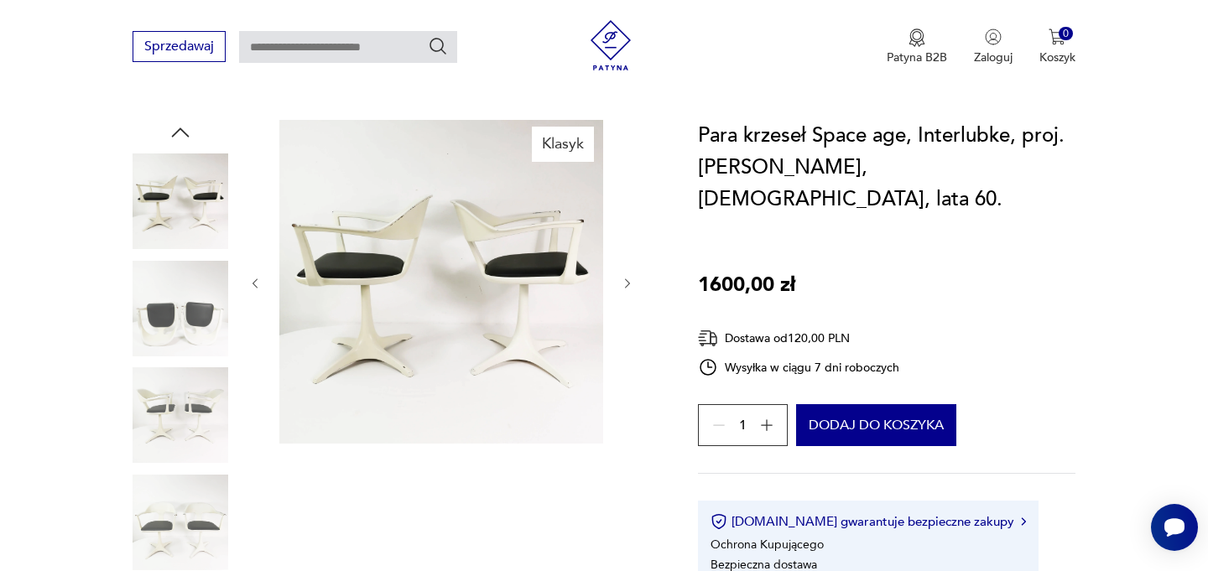
click at [624, 281] on icon "button" at bounding box center [628, 284] width 14 height 14
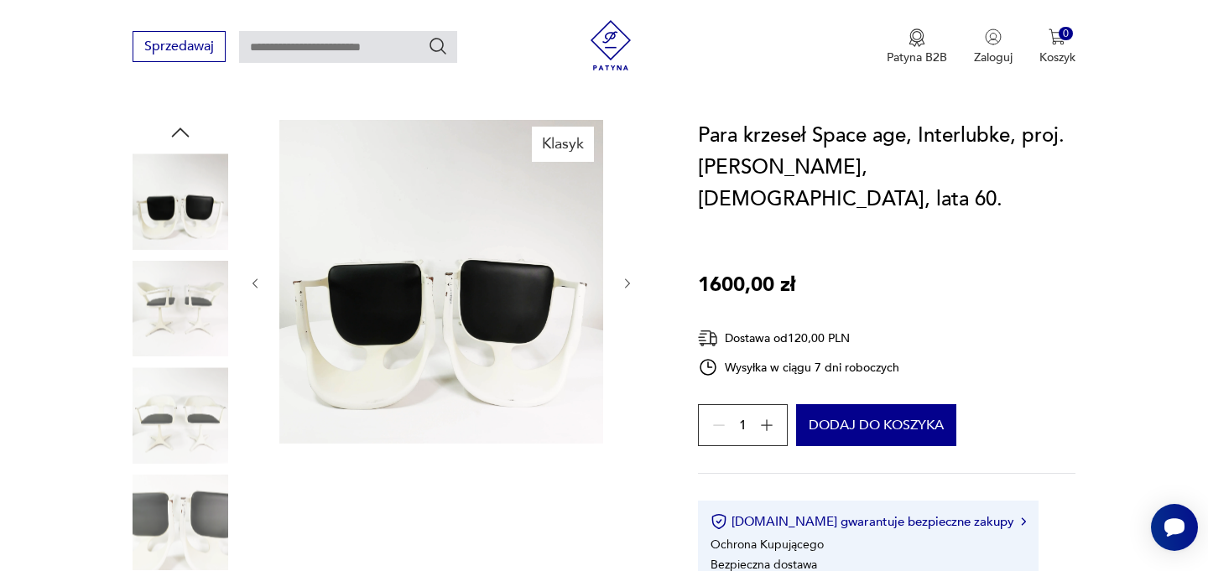
click at [624, 281] on icon "button" at bounding box center [628, 284] width 14 height 14
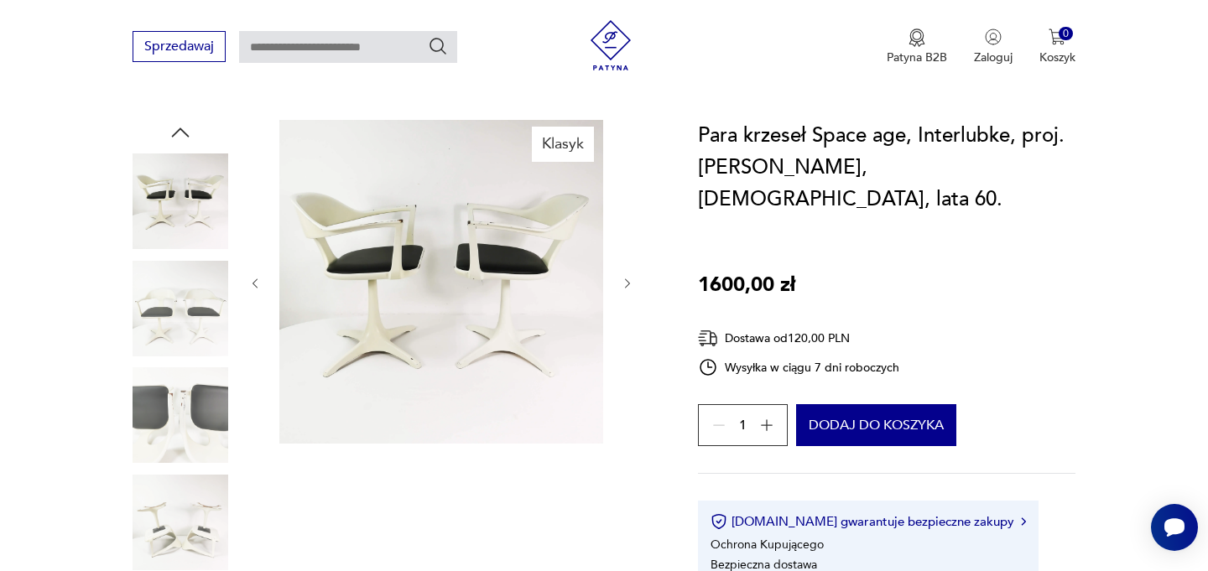
click at [624, 281] on icon "button" at bounding box center [628, 284] width 14 height 14
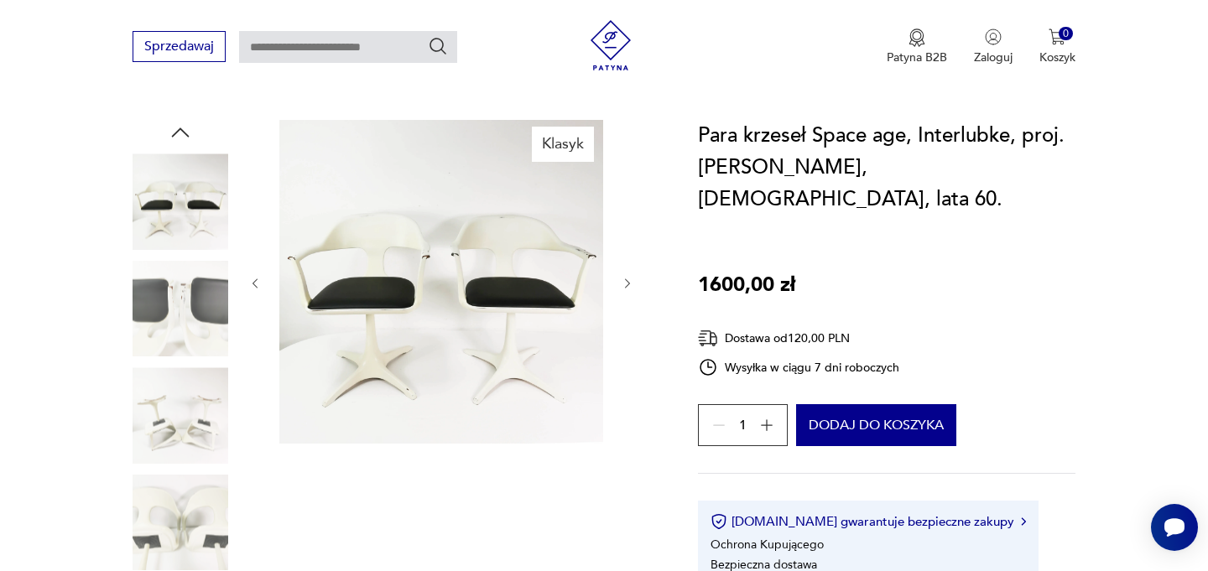
click at [505, 305] on img at bounding box center [441, 282] width 324 height 324
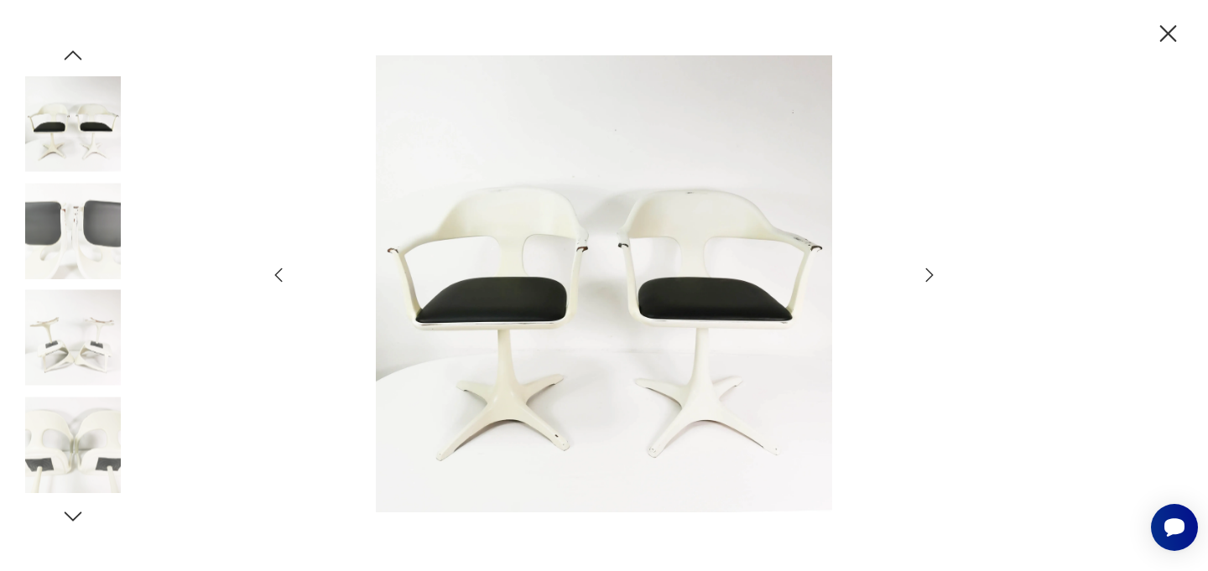
click at [927, 275] on icon "button" at bounding box center [930, 275] width 20 height 20
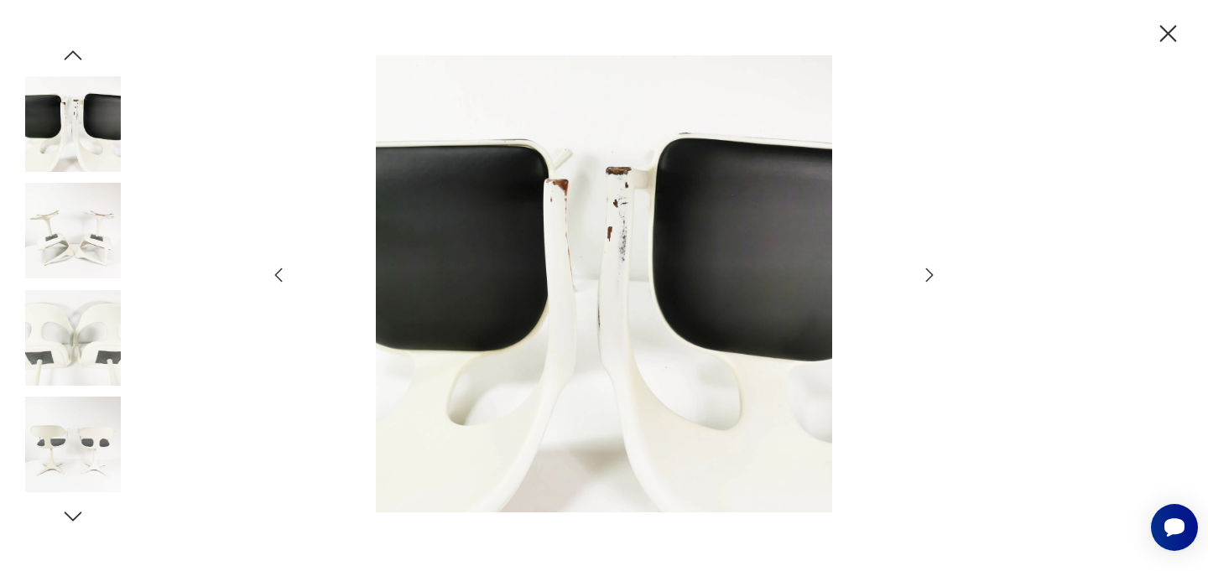
click at [1170, 29] on icon "button" at bounding box center [1168, 33] width 29 height 29
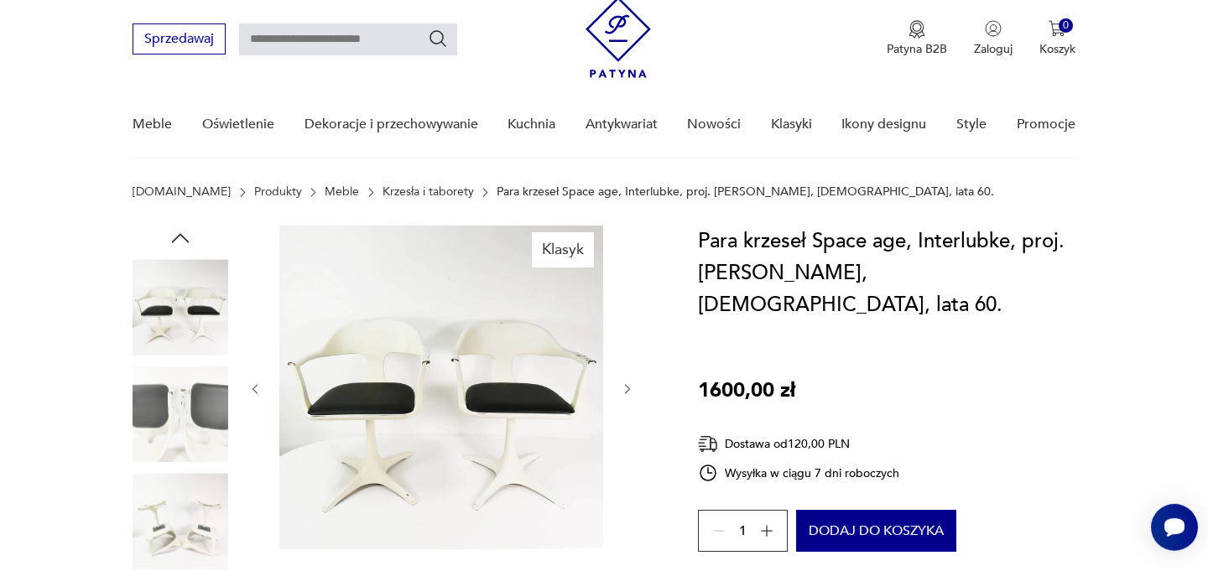
scroll to position [62, 0]
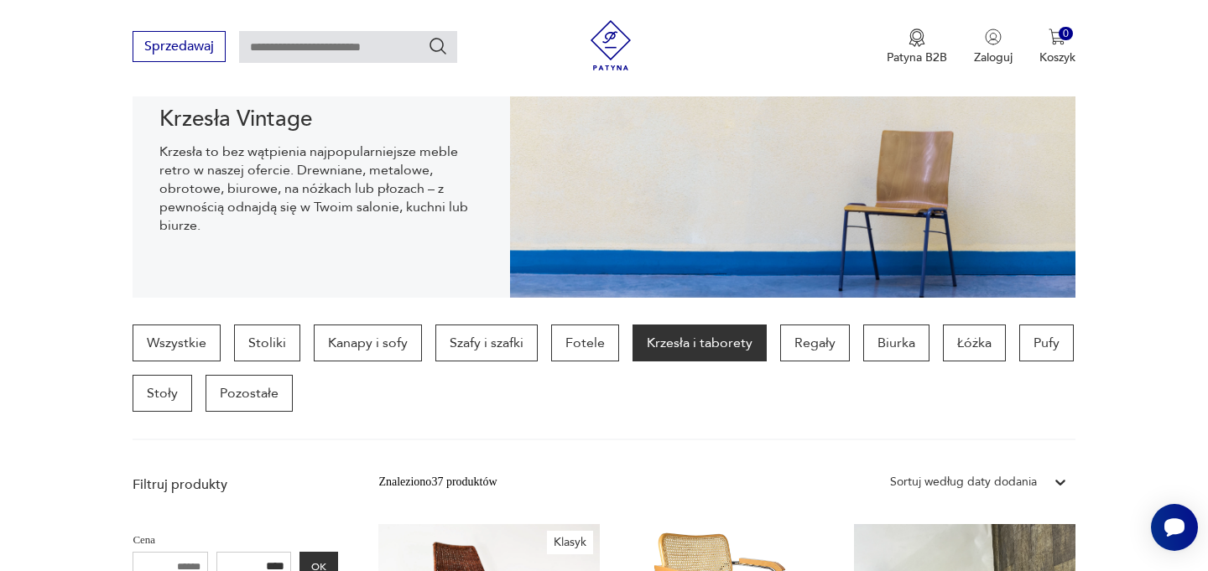
scroll to position [104, 0]
